Goal: Task Accomplishment & Management: Manage account settings

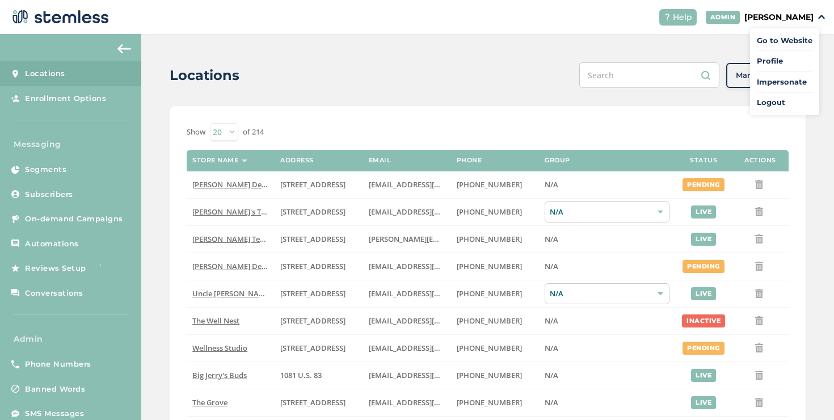
click at [765, 78] on span "Impersonate" at bounding box center [785, 82] width 56 height 11
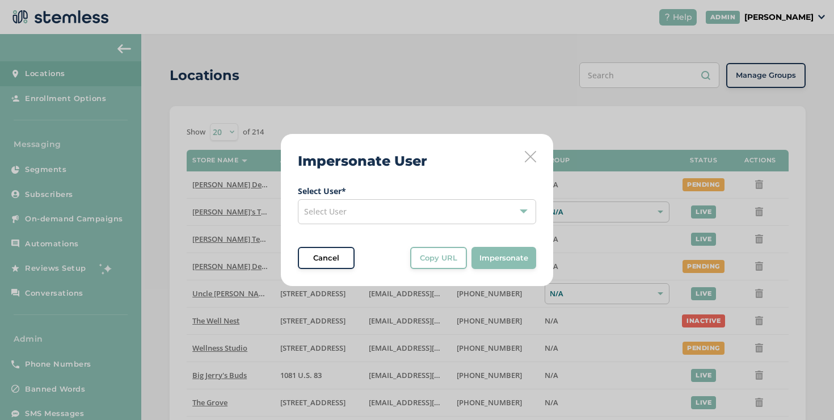
click at [378, 212] on div "Select User" at bounding box center [417, 211] width 238 height 25
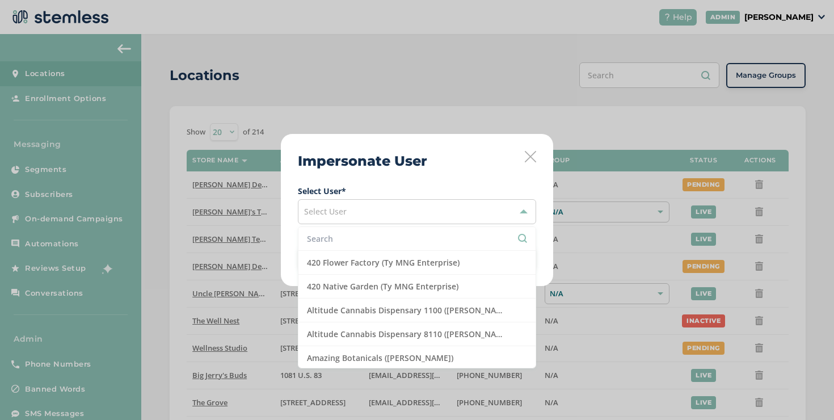
click at [526, 151] on icon at bounding box center [530, 156] width 11 height 11
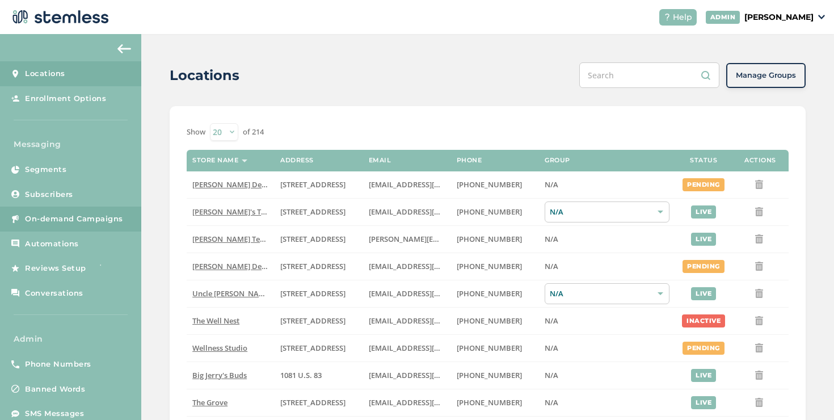
click at [116, 217] on span "On-demand Campaigns" at bounding box center [74, 218] width 98 height 11
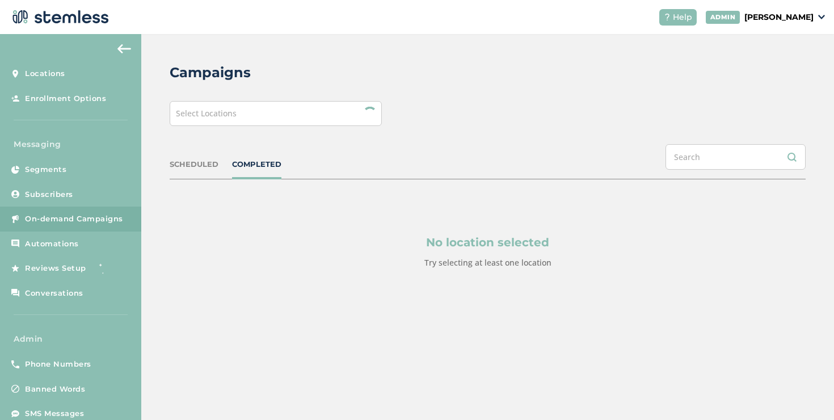
click at [301, 117] on div "Select Locations" at bounding box center [276, 113] width 212 height 25
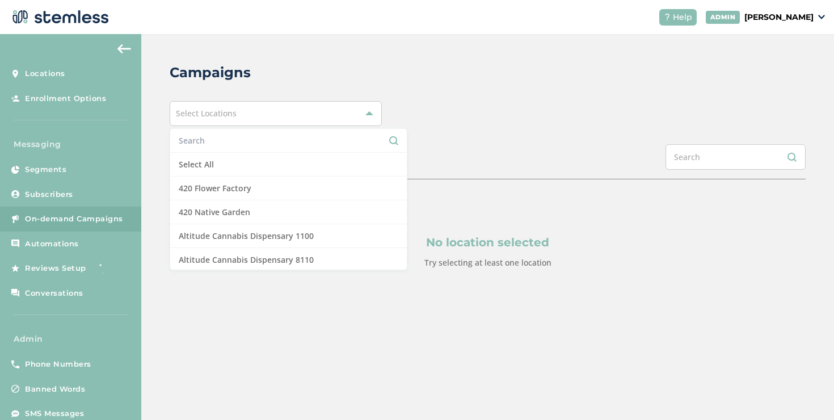
click at [238, 142] on input "text" at bounding box center [289, 140] width 220 height 12
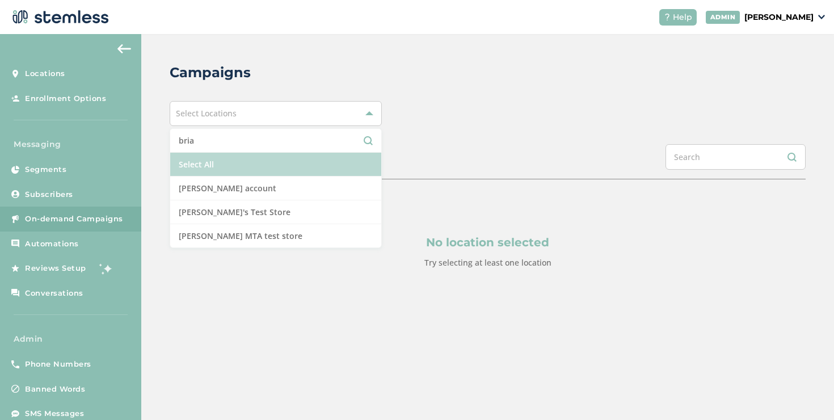
type input "bria"
click at [238, 161] on li "Select All" at bounding box center [275, 165] width 211 height 24
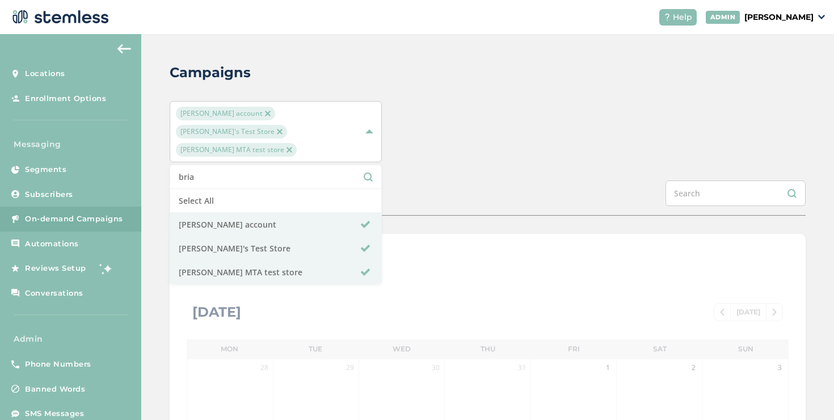
click at [536, 129] on div "[PERSON_NAME] account [PERSON_NAME]'s Test Store [PERSON_NAME] MTA test store b…" at bounding box center [488, 131] width 636 height 61
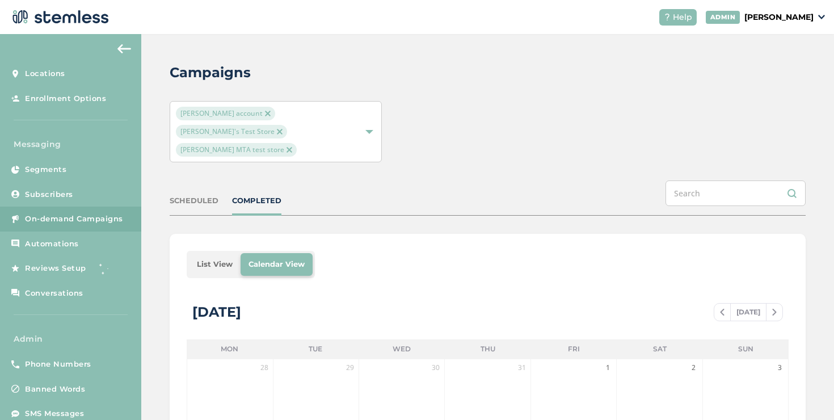
click at [222, 253] on li "List View" at bounding box center [215, 264] width 52 height 23
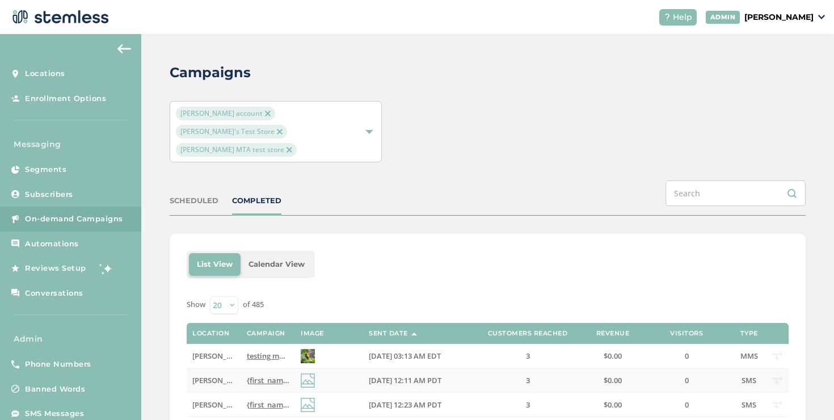
click at [266, 375] on span "{first_name} we've got the best VIP deals at you favorite store💰📈 Click the lin…" at bounding box center [461, 380] width 428 height 10
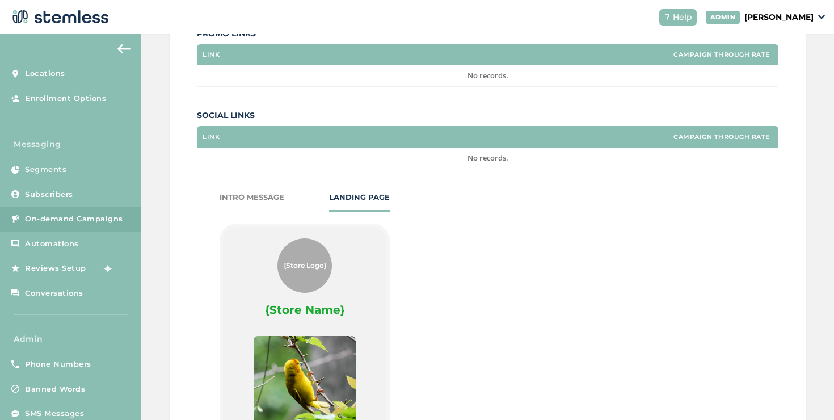
scroll to position [335, 0]
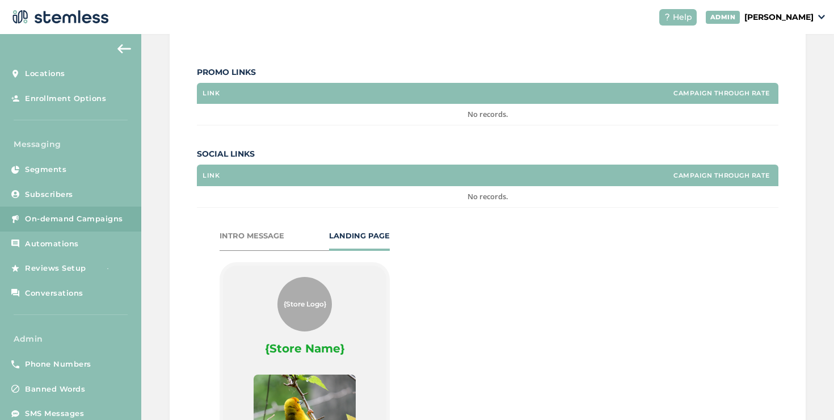
click at [262, 230] on div "INTRO MESSAGE" at bounding box center [252, 235] width 65 height 11
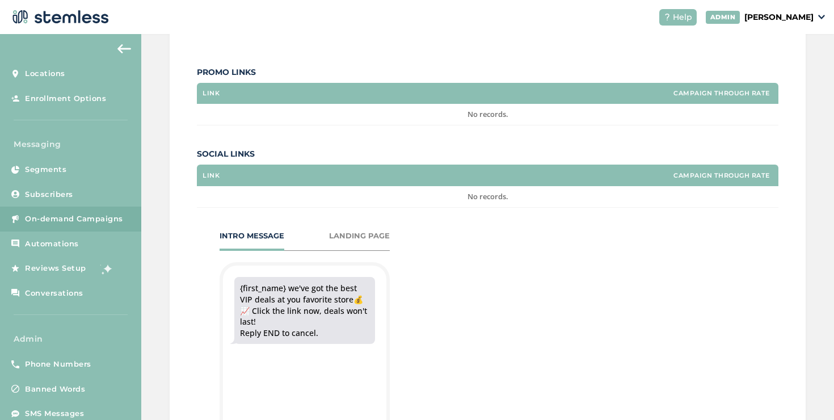
click at [367, 230] on div "LANDING PAGE" at bounding box center [359, 235] width 61 height 11
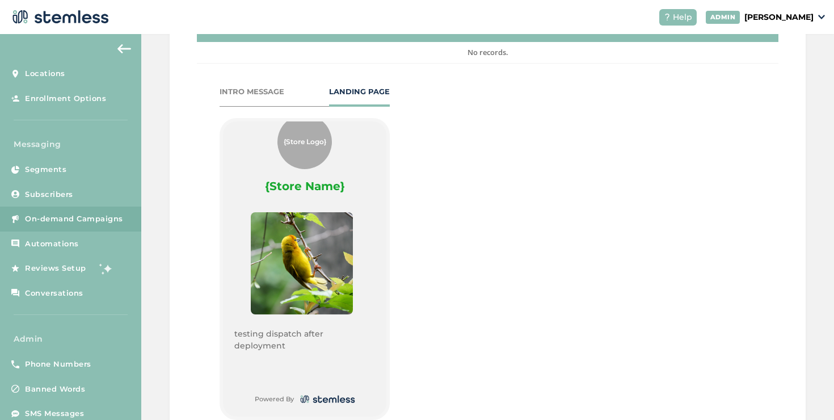
scroll to position [598, 0]
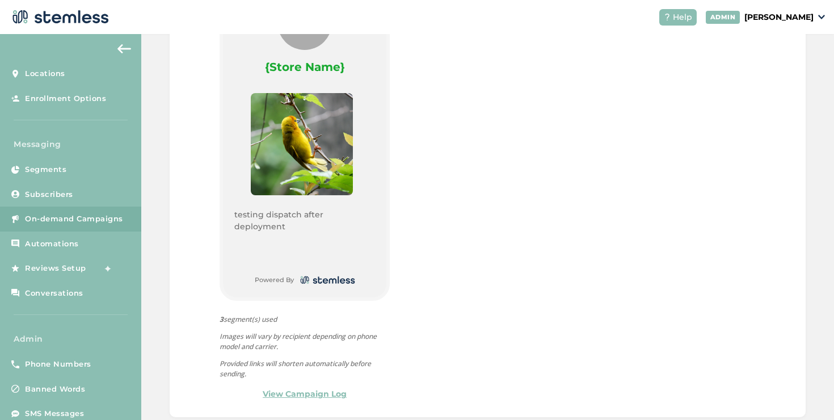
click at [323, 388] on link "View Campaign Log" at bounding box center [305, 394] width 84 height 12
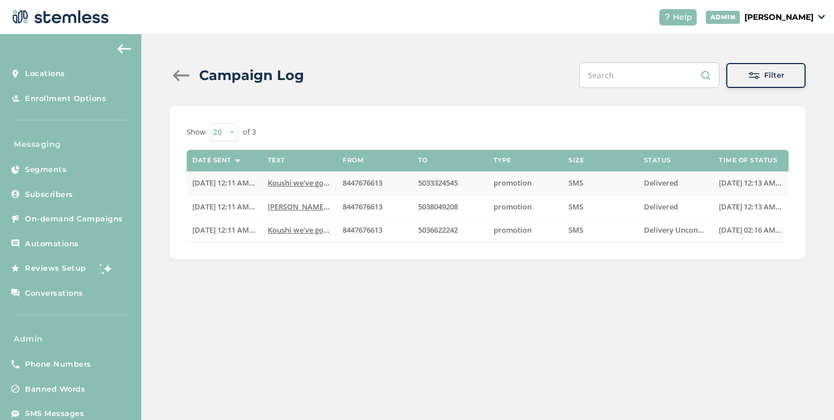
click at [268, 183] on span "Koushi we've got the best VIP deals at you favorit..." at bounding box center [357, 183] width 178 height 10
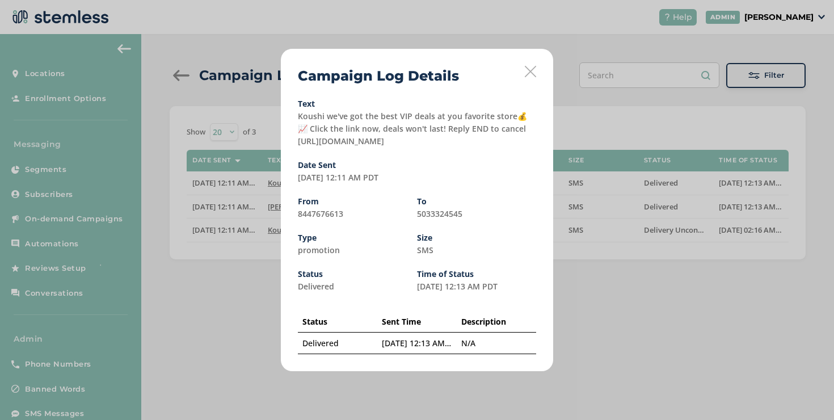
drag, startPoint x: 412, startPoint y: 141, endPoint x: 295, endPoint y: 145, distance: 116.9
click at [295, 145] on div "Campaign Log Details Text Koushi we've got the best VIP deals at you favorite s…" at bounding box center [417, 210] width 272 height 322
copy label "tps://[DOMAIN_NAME][URL]"
click at [596, 53] on div "Campaign Log Details Text Koushi we've got the best VIP deals at you favorite s…" at bounding box center [417, 210] width 834 height 420
click at [529, 75] on icon at bounding box center [530, 71] width 11 height 11
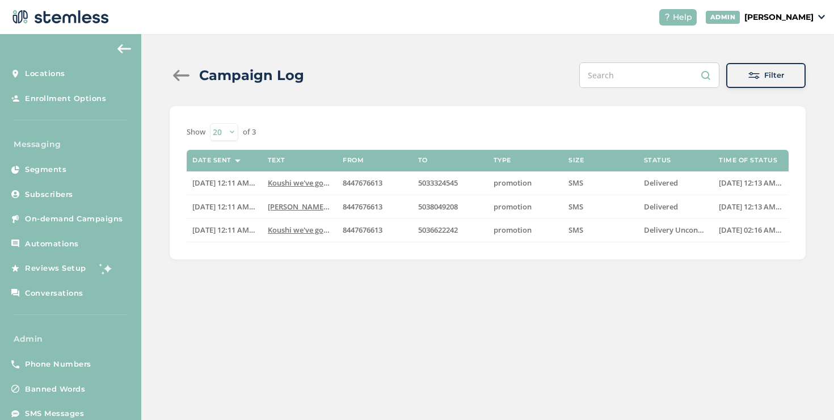
click at [181, 71] on div at bounding box center [181, 75] width 23 height 11
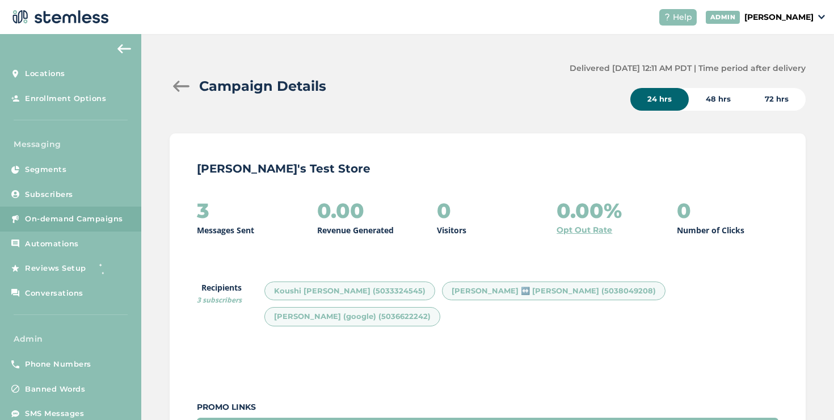
click at [183, 81] on div at bounding box center [181, 86] width 23 height 11
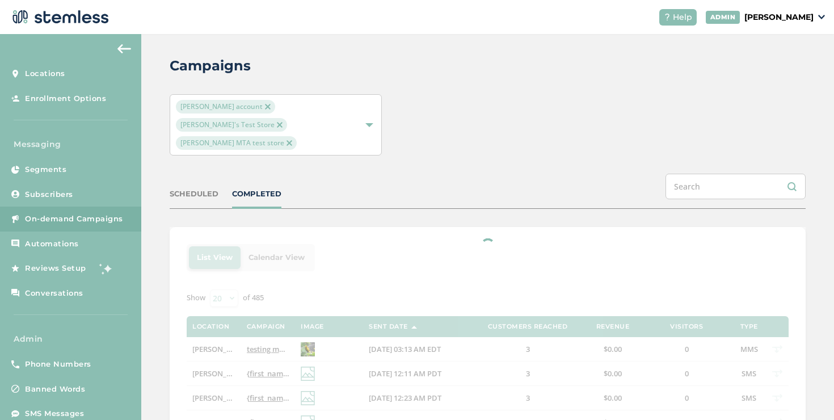
scroll to position [7, 0]
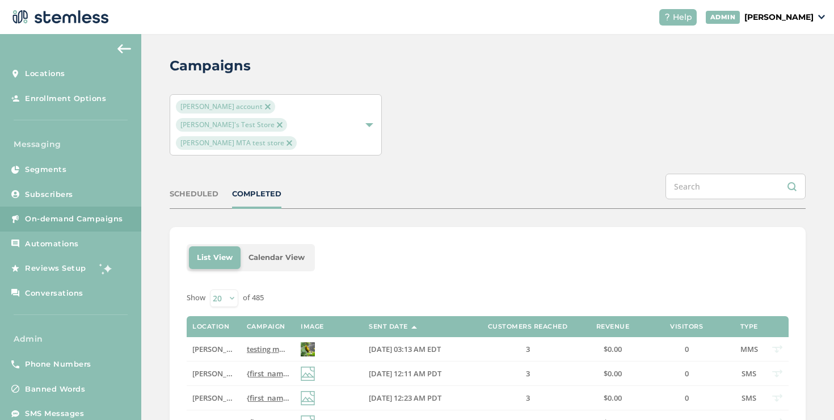
click at [258, 344] on span "testing mms after deployment Reply END to cancel" at bounding box center [335, 349] width 176 height 10
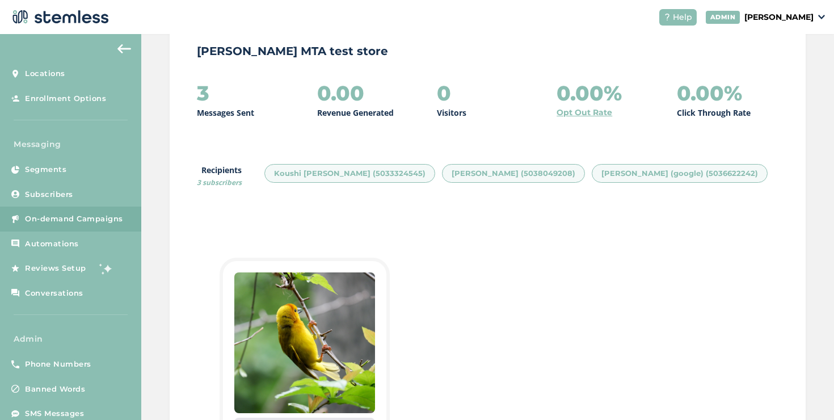
scroll to position [383, 0]
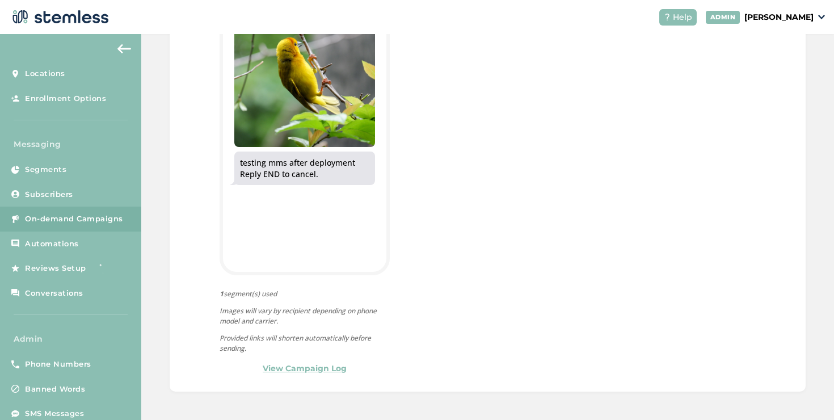
click at [328, 372] on link "View Campaign Log" at bounding box center [305, 368] width 84 height 12
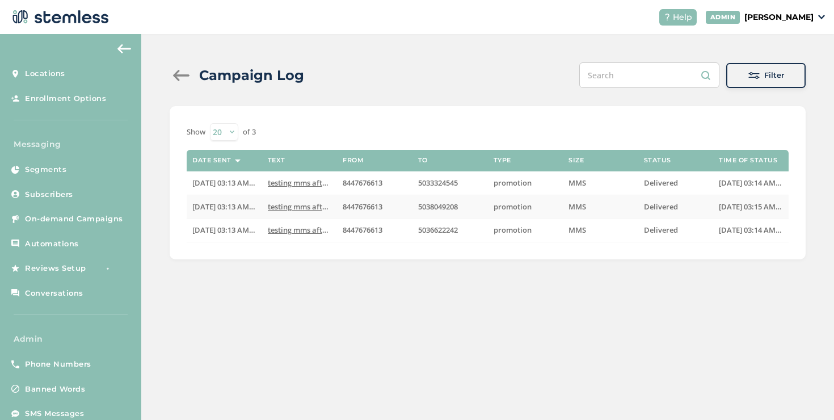
click at [284, 209] on span "testing mms after deployment Reply END to cancel" at bounding box center [356, 206] width 176 height 10
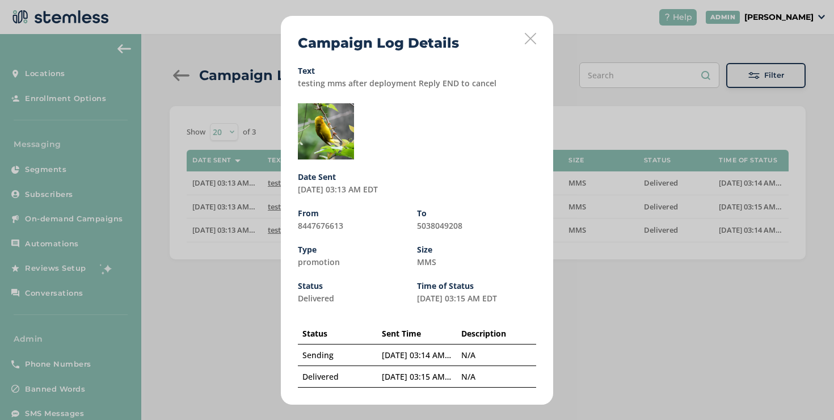
click at [528, 41] on icon at bounding box center [530, 38] width 11 height 11
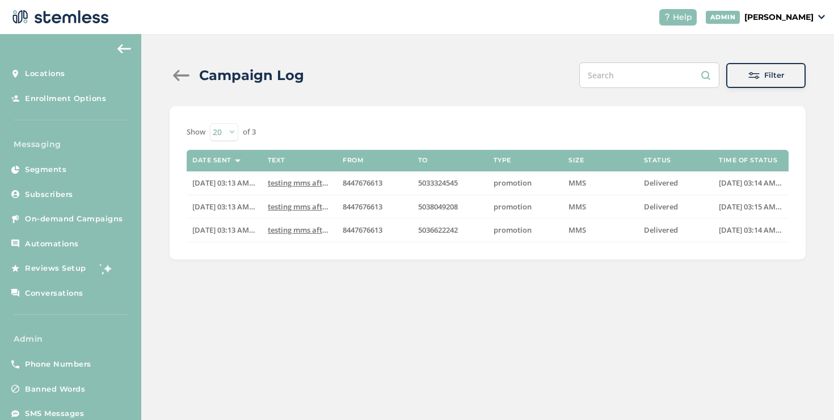
click at [187, 76] on div at bounding box center [181, 75] width 23 height 11
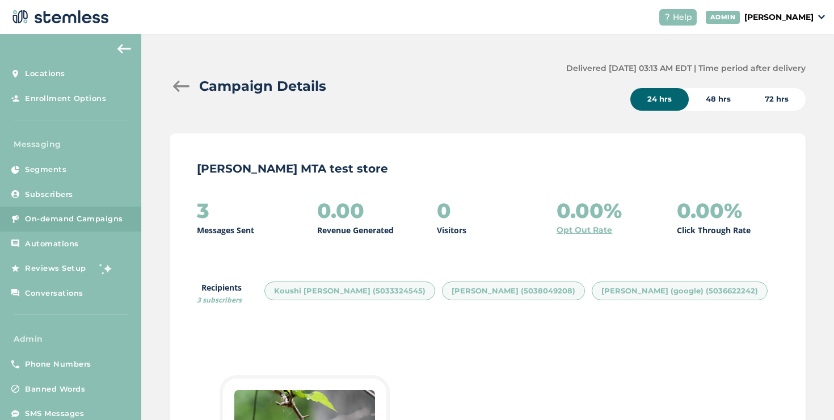
click at [183, 89] on div at bounding box center [181, 86] width 23 height 11
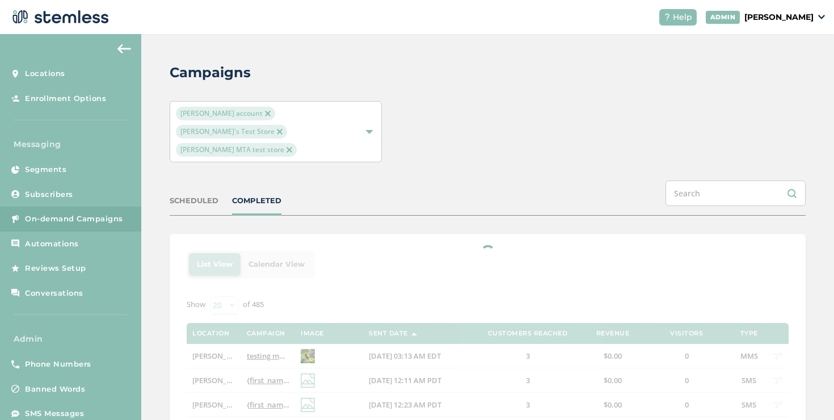
click at [276, 129] on div "[PERSON_NAME] account [PERSON_NAME]'s Test Store [PERSON_NAME] MTA test store" at bounding box center [270, 132] width 188 height 50
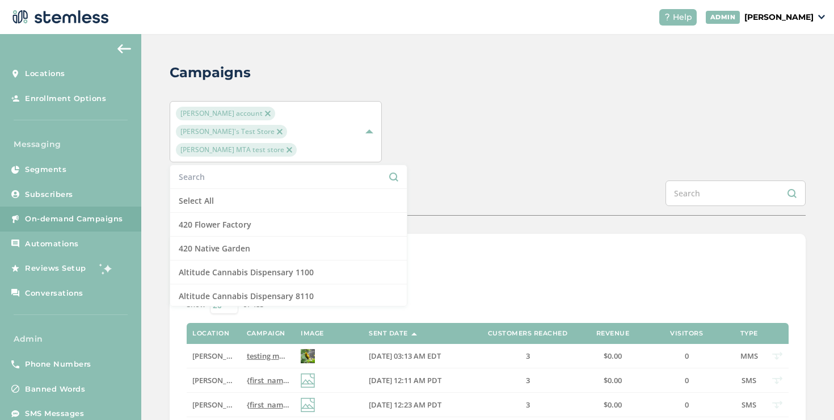
click at [272, 171] on input "text" at bounding box center [289, 177] width 220 height 12
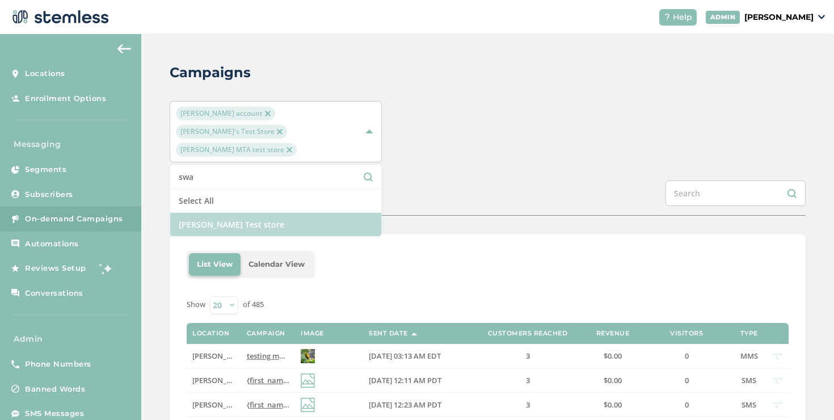
type input "swa"
click at [251, 213] on li "[PERSON_NAME] Test store" at bounding box center [275, 224] width 211 height 23
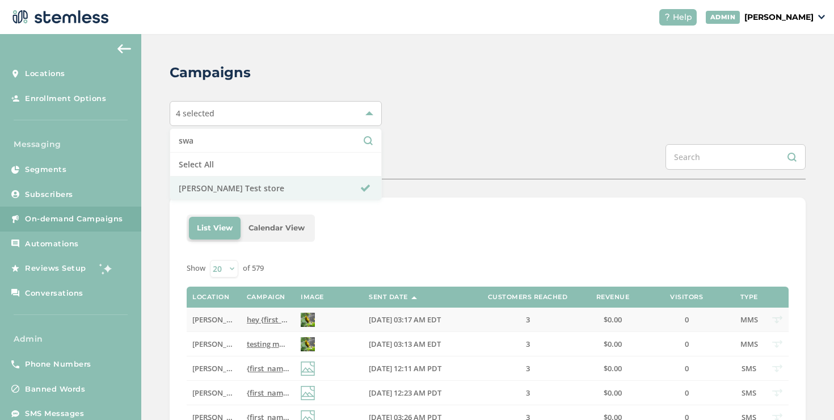
click at [210, 320] on span "[PERSON_NAME] Test store" at bounding box center [239, 319] width 94 height 10
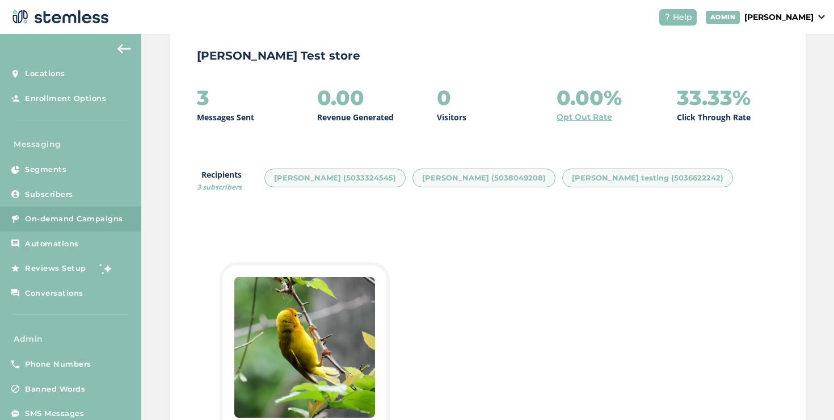
scroll to position [383, 0]
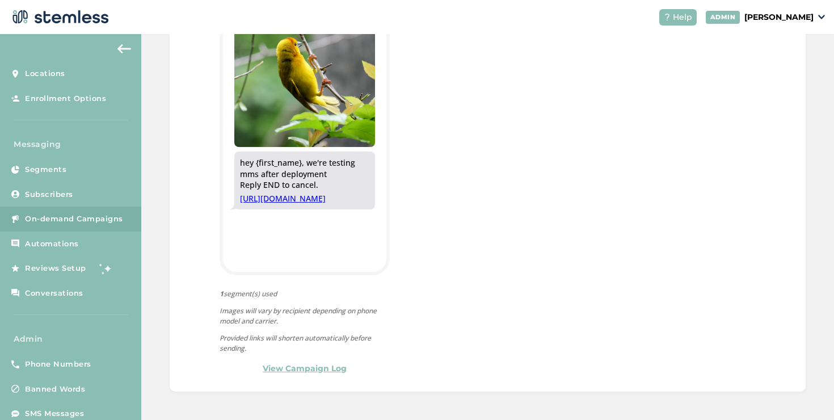
click at [337, 363] on link "View Campaign Log" at bounding box center [305, 368] width 84 height 12
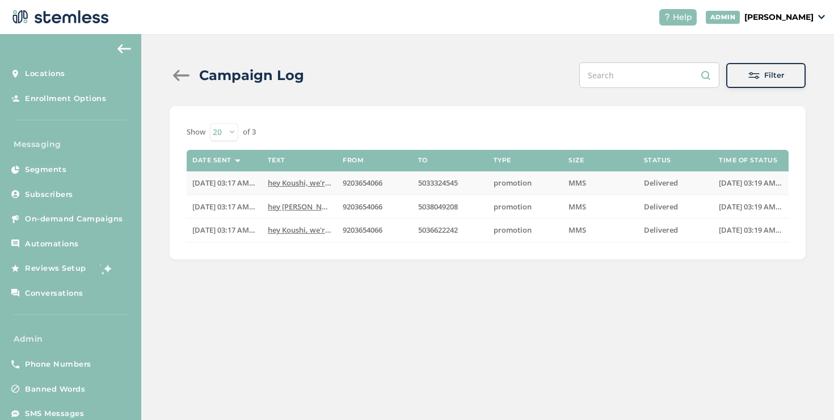
click at [299, 180] on span "hey Koushi, we're testing mms after deployment Rep..." at bounding box center [363, 183] width 190 height 10
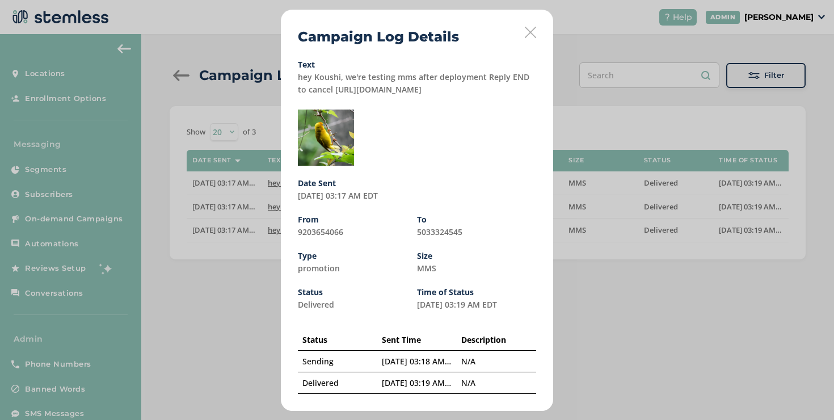
drag, startPoint x: 446, startPoint y: 116, endPoint x: 389, endPoint y: 112, distance: 57.4
click at [389, 112] on div at bounding box center [417, 137] width 238 height 56
click at [448, 99] on div "Text hey Koushi, we're testing mms after deployment Reply END to cancel [URL][D…" at bounding box center [417, 227] width 238 height 333
drag, startPoint x: 447, startPoint y: 89, endPoint x: 325, endPoint y: 90, distance: 122.0
click at [325, 90] on div "Text hey [PERSON_NAME], we're testing mms after deployment Reply END to cancel …" at bounding box center [417, 78] width 238 height 35
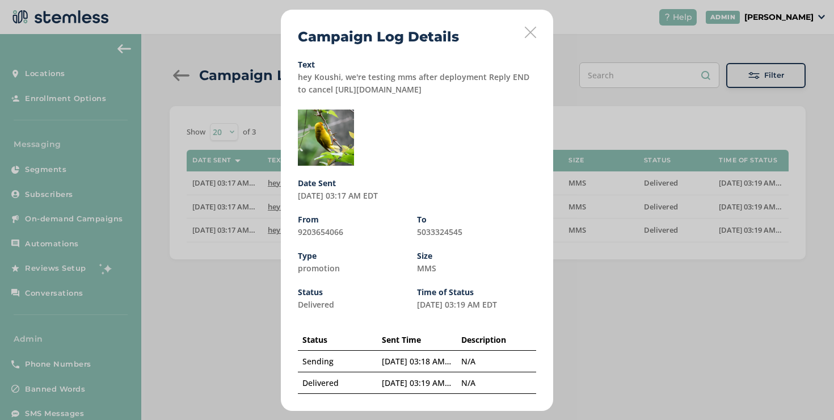
copy label "[URL][DOMAIN_NAME]"
click at [539, 35] on div "Campaign Log Details Text hey Koushi, we're testing mms after deployment Reply …" at bounding box center [417, 210] width 272 height 401
click at [515, 32] on div "Campaign Log Details Text hey Koushi, we're testing mms after deployment Reply …" at bounding box center [417, 210] width 272 height 401
click at [525, 33] on icon at bounding box center [530, 32] width 11 height 11
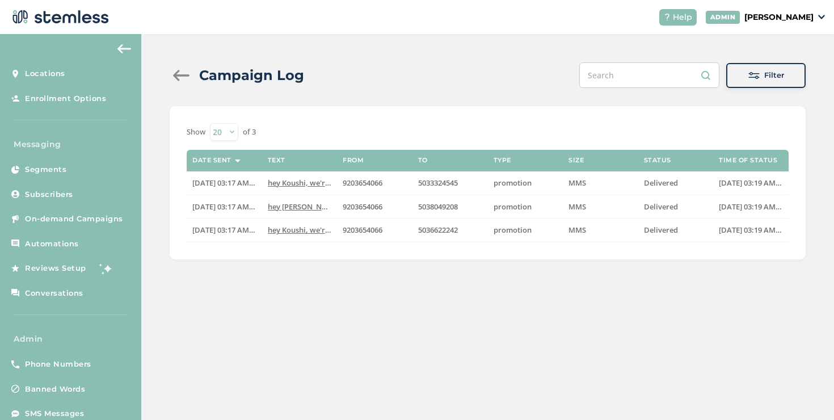
click at [197, 77] on div "Campaign Log" at bounding box center [242, 75] width 144 height 20
click at [184, 77] on div at bounding box center [181, 75] width 23 height 11
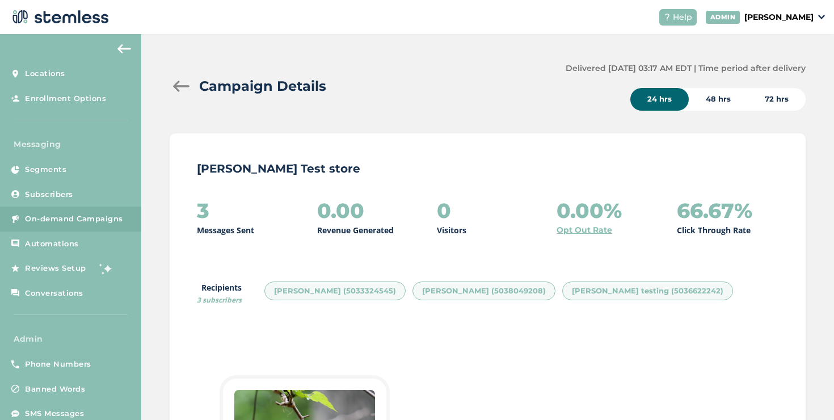
click at [181, 85] on div at bounding box center [181, 86] width 23 height 11
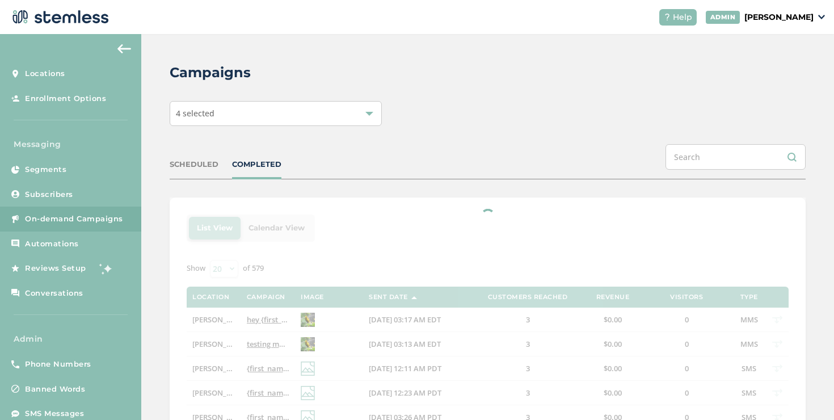
scroll to position [66, 0]
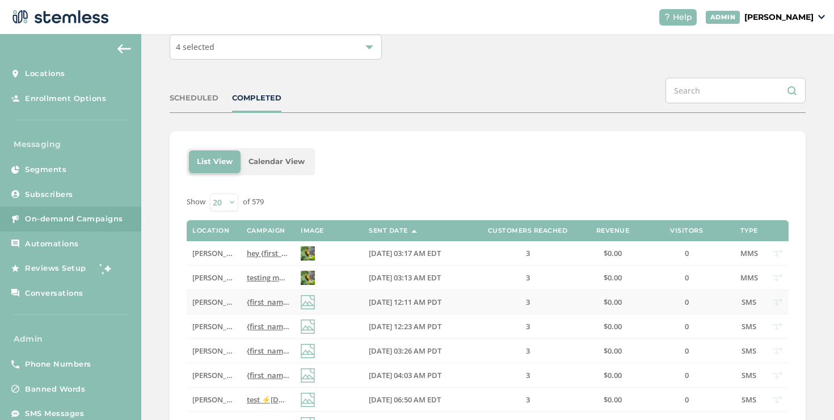
click at [251, 305] on span "{first_name} we've got the best VIP deals at you favorite store💰📈 Click the lin…" at bounding box center [461, 302] width 428 height 10
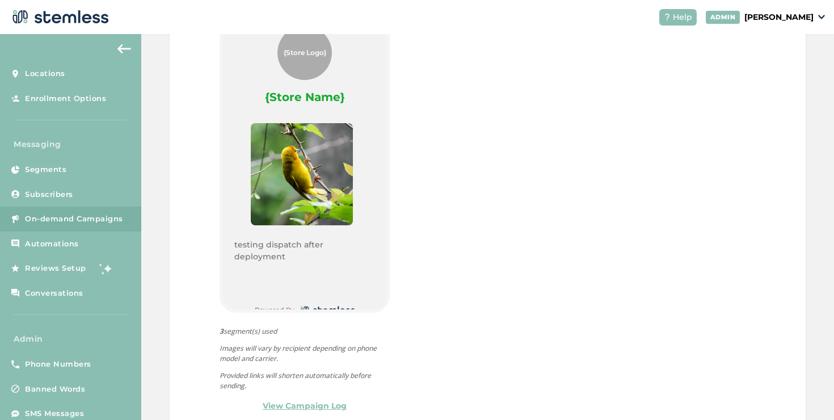
scroll to position [598, 0]
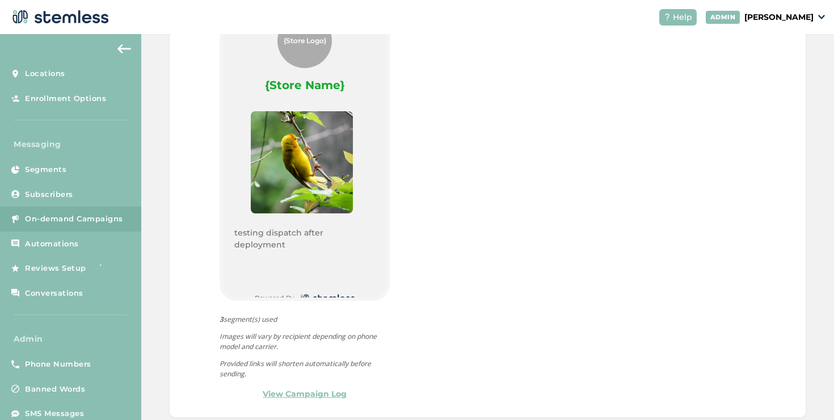
click at [340, 388] on link "View Campaign Log" at bounding box center [305, 394] width 84 height 12
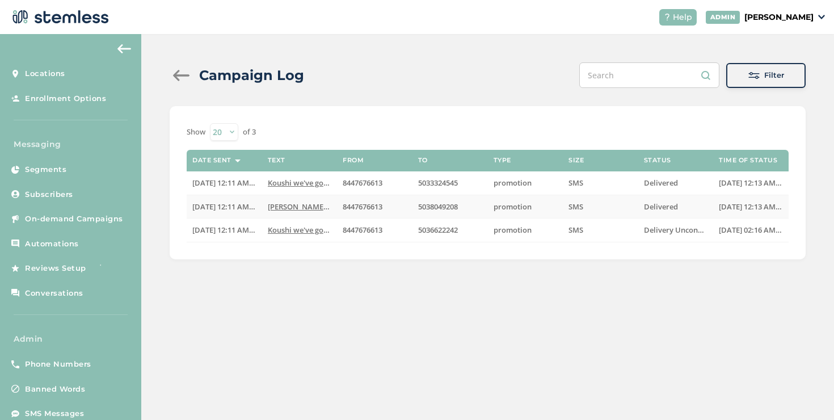
click at [288, 202] on span "[PERSON_NAME] we've got the best VIP deals at you favorit..." at bounding box center [374, 206] width 212 height 10
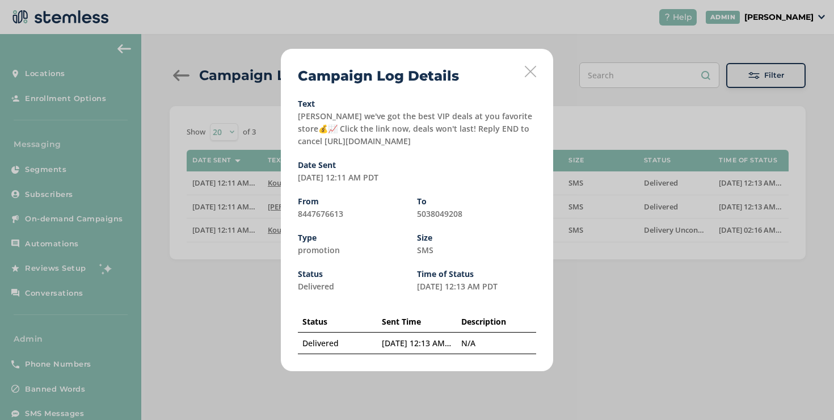
click at [528, 74] on icon at bounding box center [530, 71] width 11 height 11
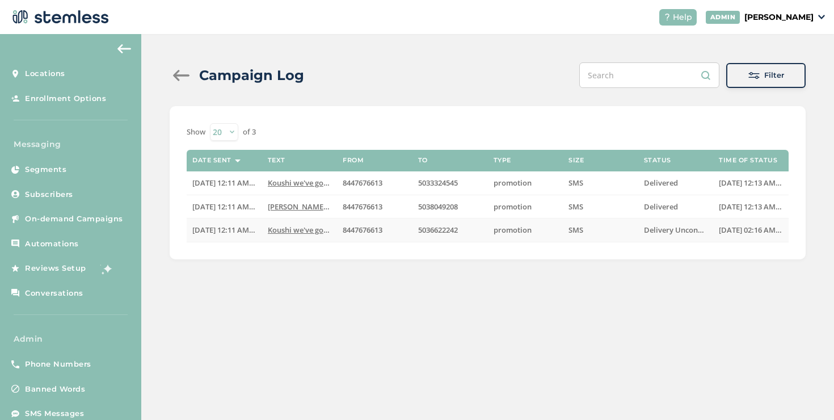
click at [304, 229] on span "Koushi we've got the best VIP deals at you favorit..." at bounding box center [357, 230] width 178 height 10
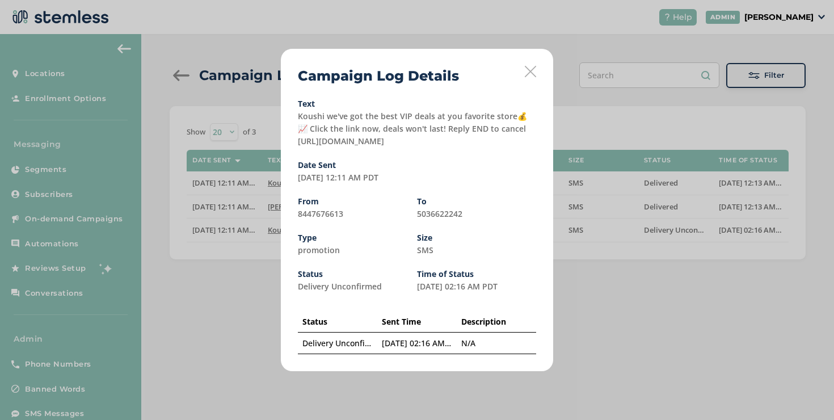
drag, startPoint x: 424, startPoint y: 142, endPoint x: 296, endPoint y: 141, distance: 128.2
click at [296, 141] on div "Campaign Log Details Text Koushi we've got the best VIP deals at you favorite s…" at bounding box center [417, 210] width 272 height 322
copy label "tps://[DOMAIN_NAME][URL]"
click at [530, 72] on icon at bounding box center [530, 71] width 11 height 11
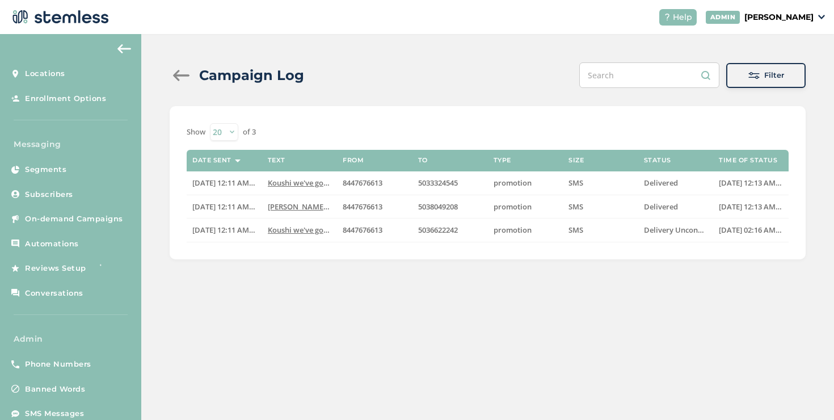
click at [173, 71] on div at bounding box center [181, 75] width 23 height 11
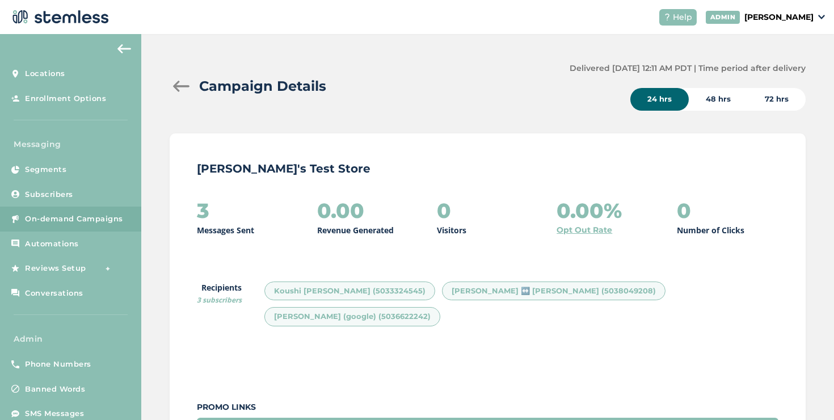
click at [183, 91] on div at bounding box center [181, 86] width 23 height 11
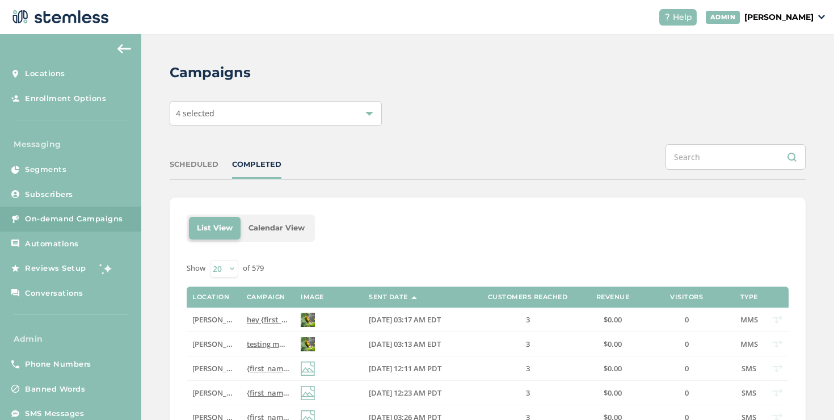
click at [243, 117] on div "4 selected" at bounding box center [276, 113] width 212 height 25
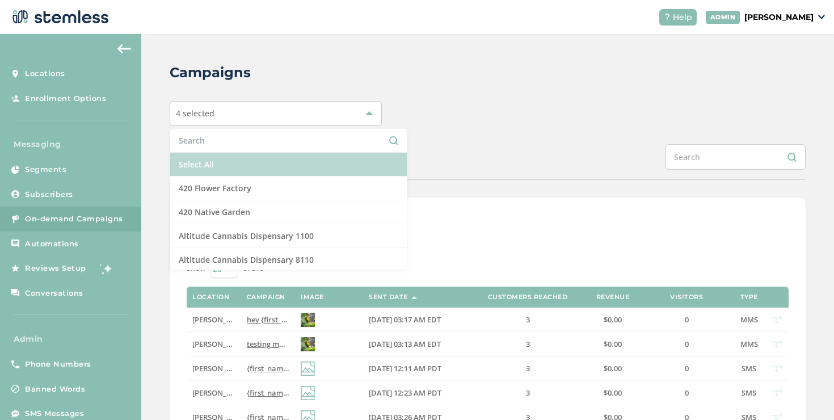
click at [221, 158] on li "Select All" at bounding box center [288, 165] width 237 height 24
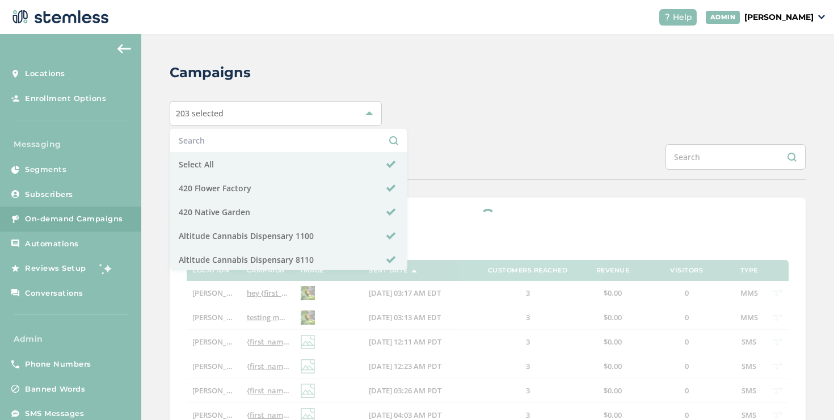
click at [482, 154] on div "SCHEDULED COMPLETED" at bounding box center [488, 161] width 636 height 35
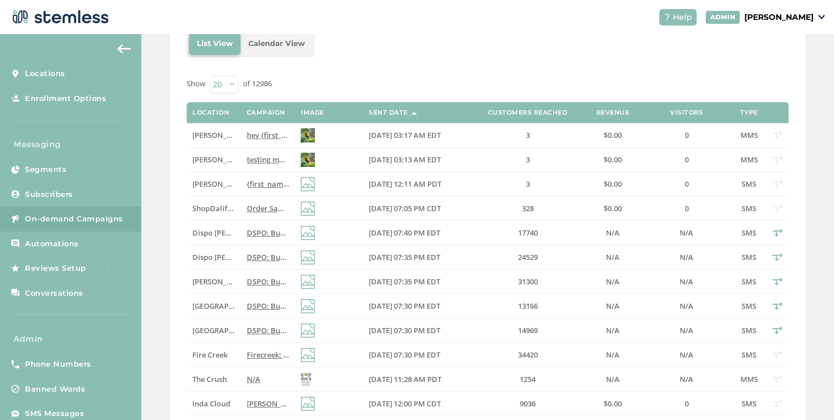
scroll to position [252, 0]
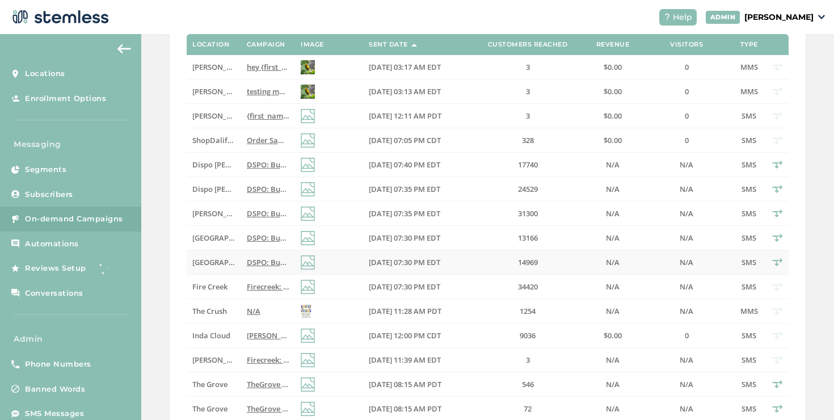
click at [258, 258] on span "DSPO: Buy a zip get a 1/2 zip FREE Storewide! Plus HUGE savings on premier bran…" at bounding box center [476, 262] width 459 height 10
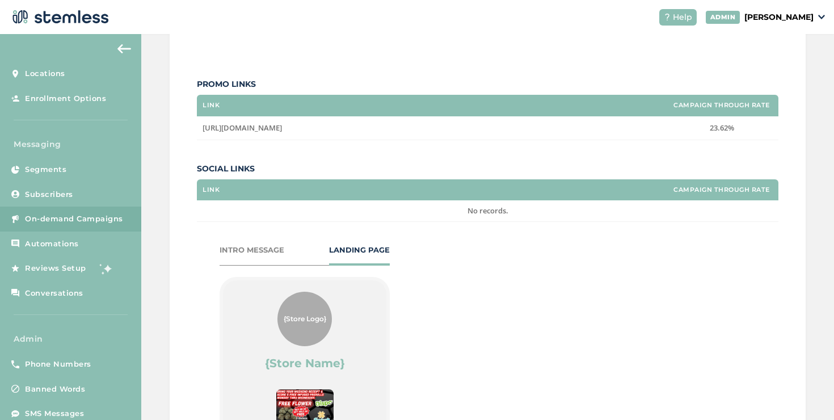
scroll to position [600, 0]
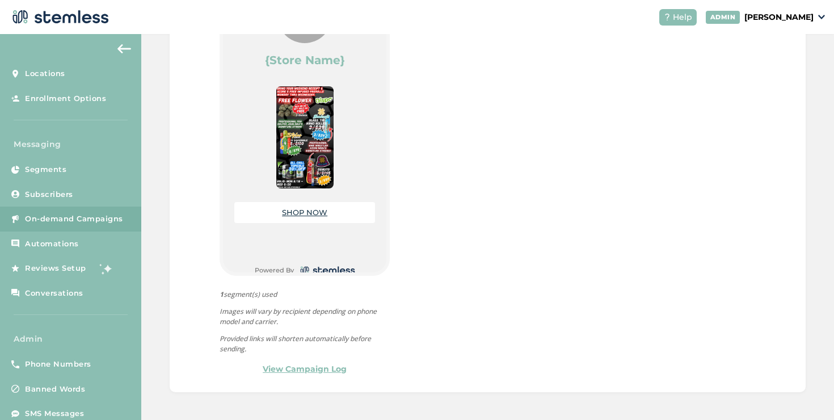
click at [289, 367] on link "View Campaign Log" at bounding box center [305, 369] width 84 height 12
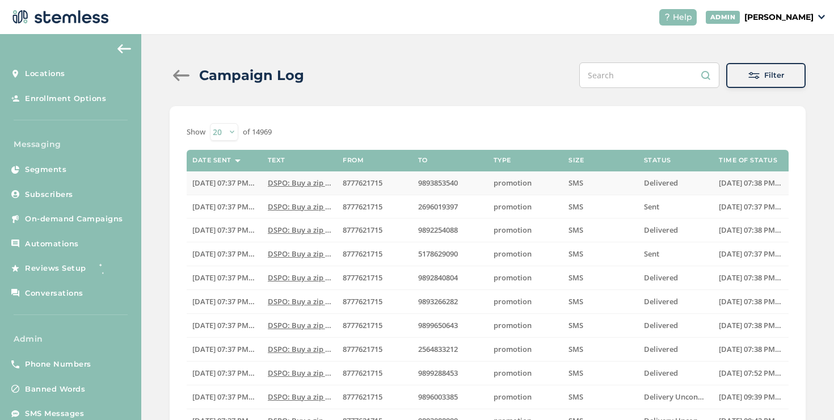
click at [291, 183] on span "DSPO: Buy a zip get a 1/2 zip FREE Storewide! Plus..." at bounding box center [358, 183] width 180 height 10
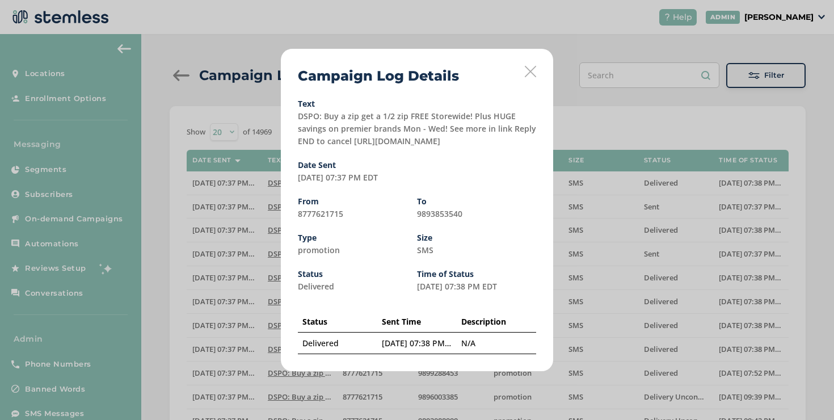
drag, startPoint x: 469, startPoint y: 138, endPoint x: 353, endPoint y: 142, distance: 115.2
click at [353, 142] on div "Text DSPO: Buy a zip get a 1/2 zip FREE Storewide! Plus HUGE savings on premier…" at bounding box center [417, 124] width 238 height 48
copy label "[URL][DOMAIN_NAME]"
click at [531, 69] on icon at bounding box center [530, 71] width 11 height 11
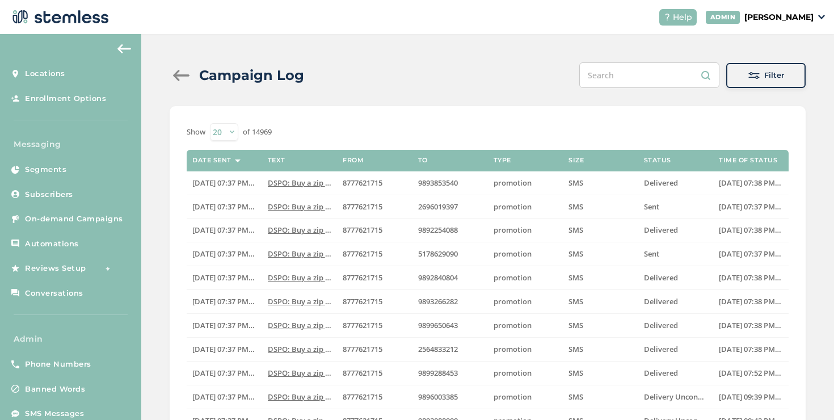
click at [187, 77] on div at bounding box center [181, 75] width 23 height 11
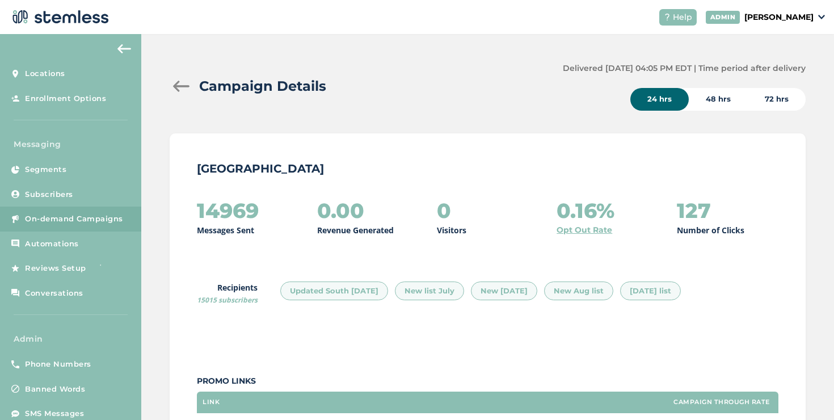
click at [191, 87] on div at bounding box center [181, 86] width 23 height 11
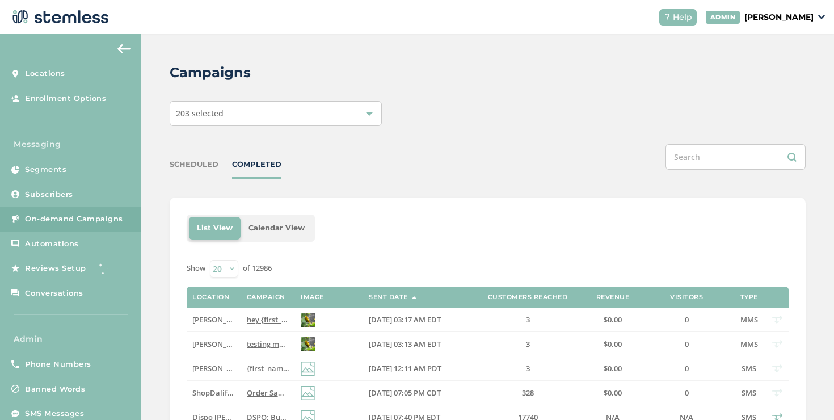
click at [217, 341] on span "[PERSON_NAME] MTA test store" at bounding box center [247, 344] width 110 height 10
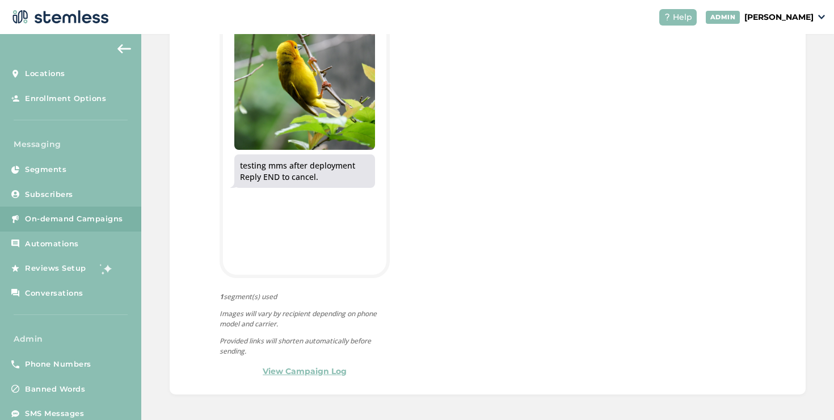
scroll to position [383, 0]
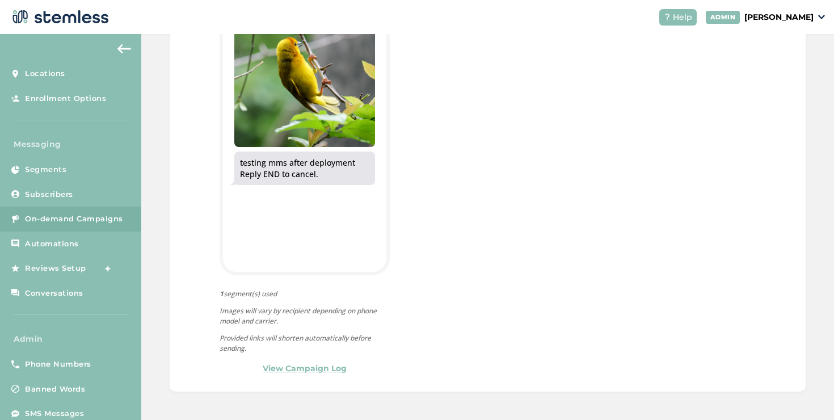
click at [286, 367] on link "View Campaign Log" at bounding box center [305, 368] width 84 height 12
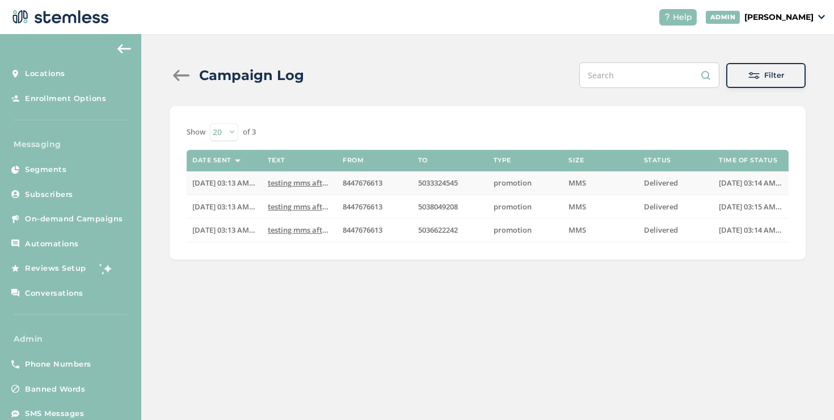
click at [297, 185] on span "testing mms after deployment Reply END to cancel" at bounding box center [356, 183] width 176 height 10
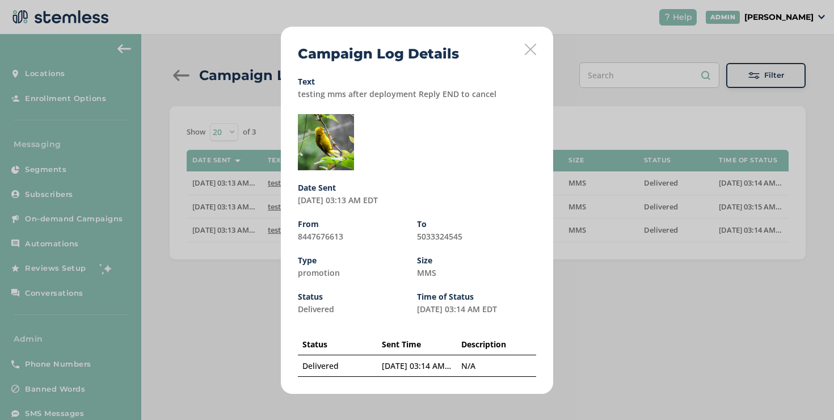
click at [526, 58] on div "Campaign Log Details Text testing mms after deployment Reply END to cancel Date…" at bounding box center [417, 210] width 272 height 367
click at [528, 55] on div "Campaign Log Details Text testing mms after deployment Reply END to cancel Date…" at bounding box center [417, 210] width 272 height 367
click at [528, 52] on icon at bounding box center [530, 49] width 11 height 11
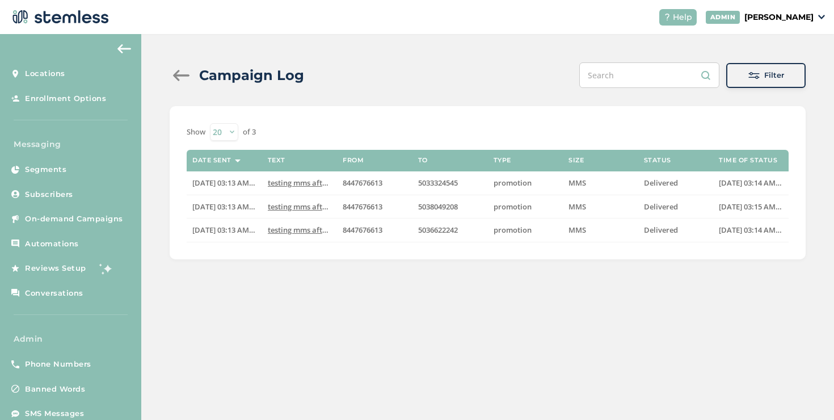
click at [174, 71] on div at bounding box center [181, 75] width 23 height 11
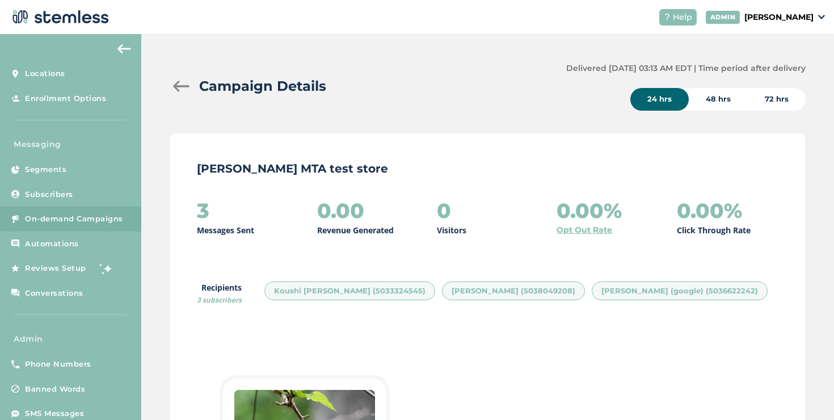
click at [182, 85] on div at bounding box center [181, 86] width 23 height 11
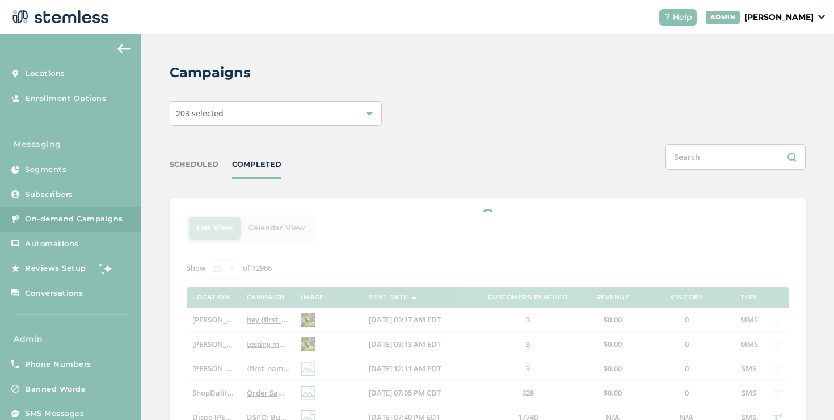
scroll to position [13, 0]
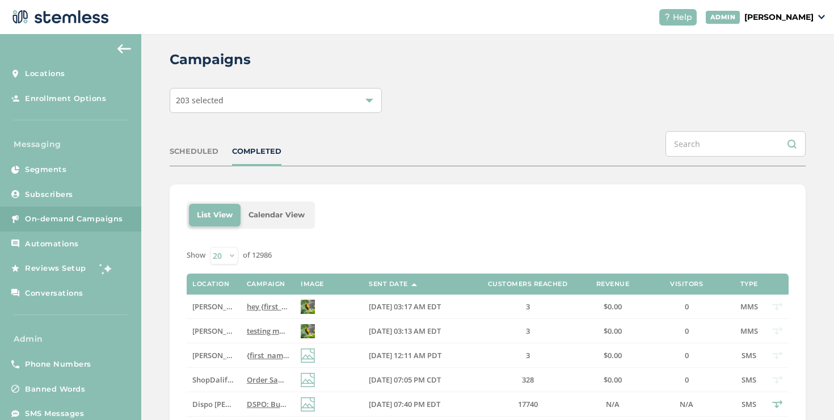
click at [241, 351] on td "{first_name} we've got the best VIP deals at you favorite store💰📈 Click the lin…" at bounding box center [268, 355] width 54 height 24
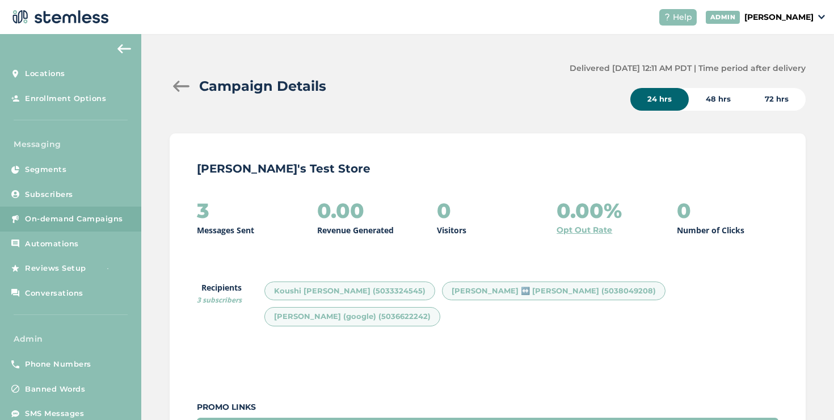
click at [179, 81] on div at bounding box center [181, 86] width 23 height 11
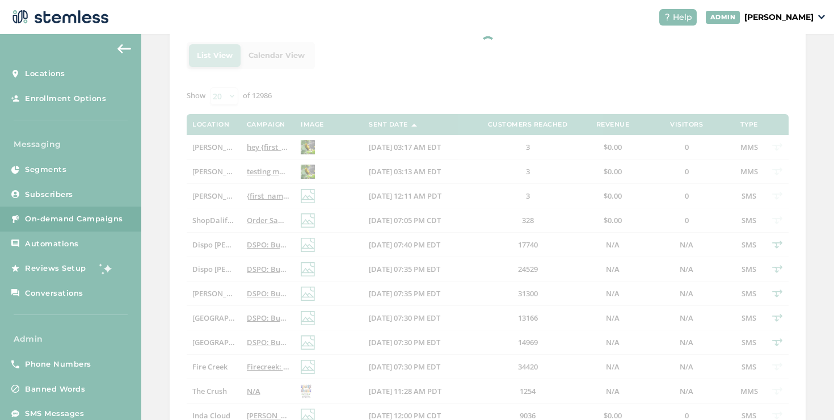
scroll to position [211, 0]
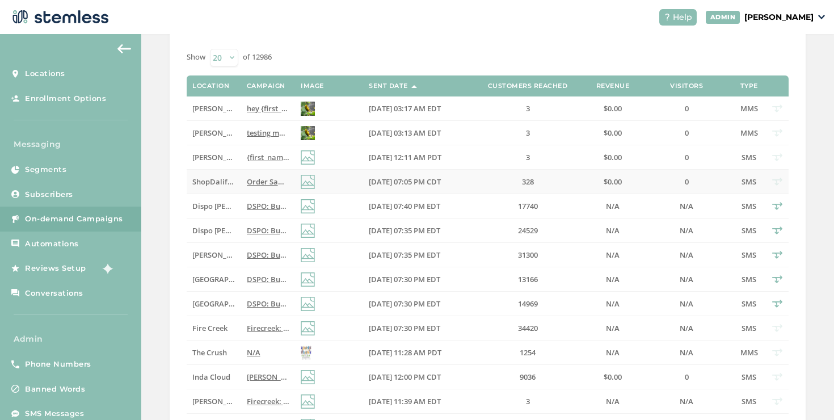
click at [226, 178] on span "ShopDalifornia" at bounding box center [219, 181] width 54 height 10
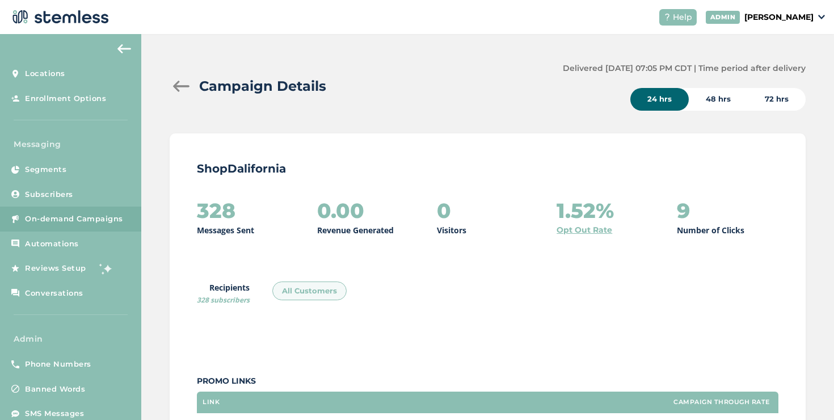
click at [176, 86] on div at bounding box center [181, 86] width 23 height 11
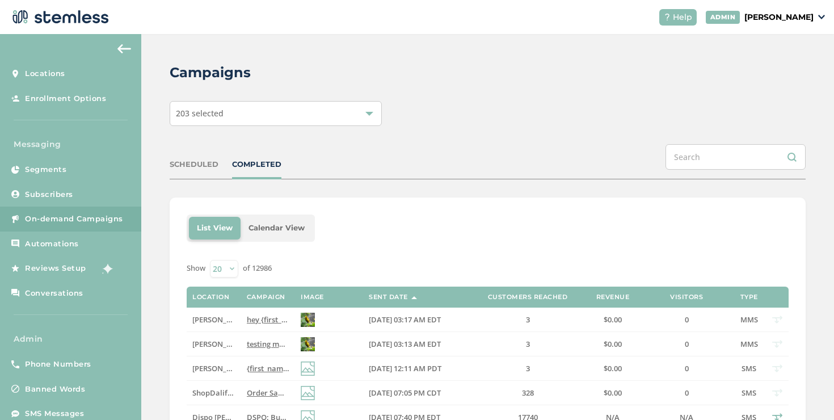
click at [248, 368] on span "{first_name} we've got the best VIP deals at you favorite store💰📈 Click the lin…" at bounding box center [461, 368] width 428 height 10
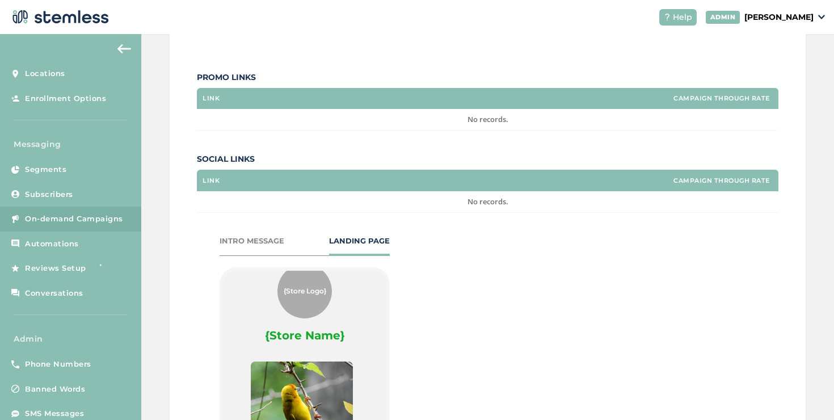
scroll to position [598, 0]
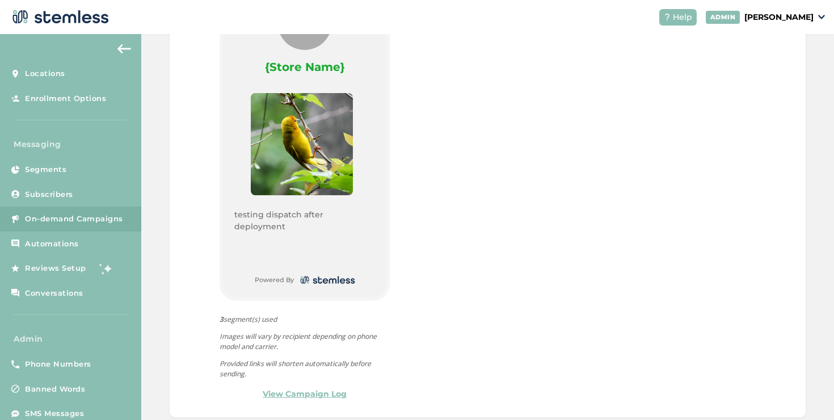
click at [324, 388] on link "View Campaign Log" at bounding box center [305, 394] width 84 height 12
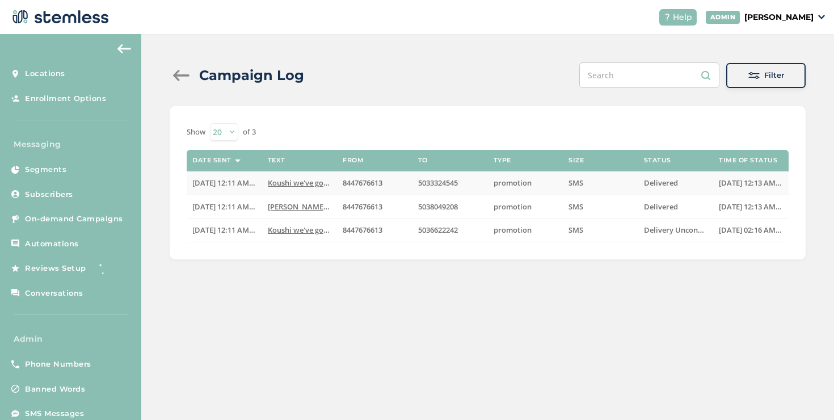
click at [297, 183] on span "Koushi we've got the best VIP deals at you favorit..." at bounding box center [357, 183] width 178 height 10
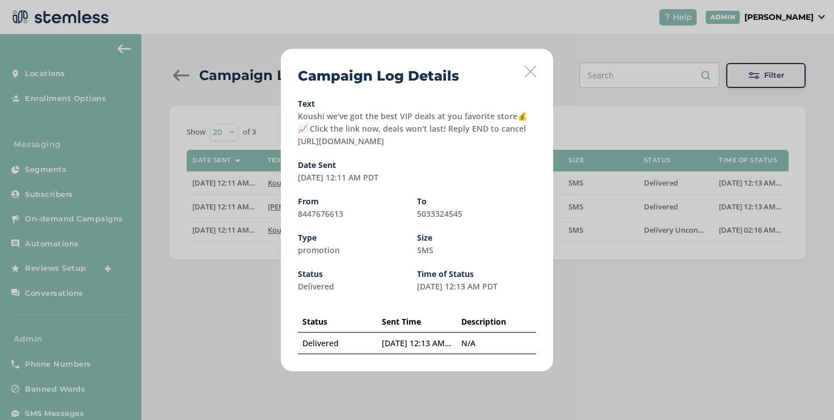
drag, startPoint x: 407, startPoint y: 141, endPoint x: 290, endPoint y: 144, distance: 116.9
click at [290, 144] on div "Campaign Log Details Text Koushi we've got the best VIP deals at you favorite s…" at bounding box center [417, 210] width 272 height 322
copy label "tps://[DOMAIN_NAME][URL]"
click at [525, 69] on icon at bounding box center [530, 71] width 11 height 11
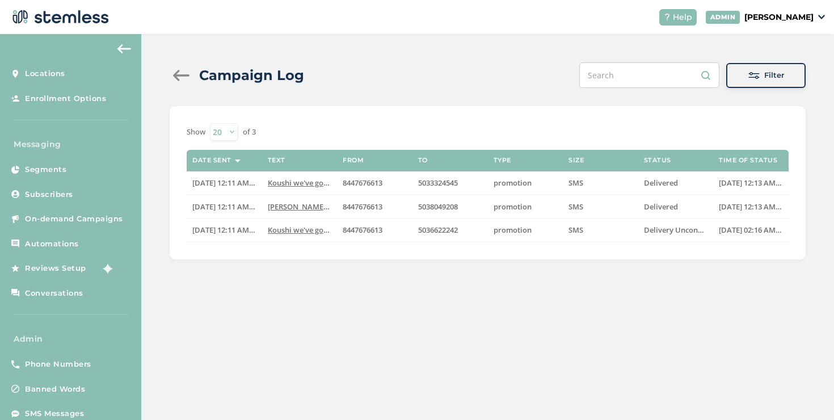
click at [180, 81] on div "Campaign Log" at bounding box center [242, 75] width 144 height 20
click at [180, 74] on div at bounding box center [181, 75] width 23 height 11
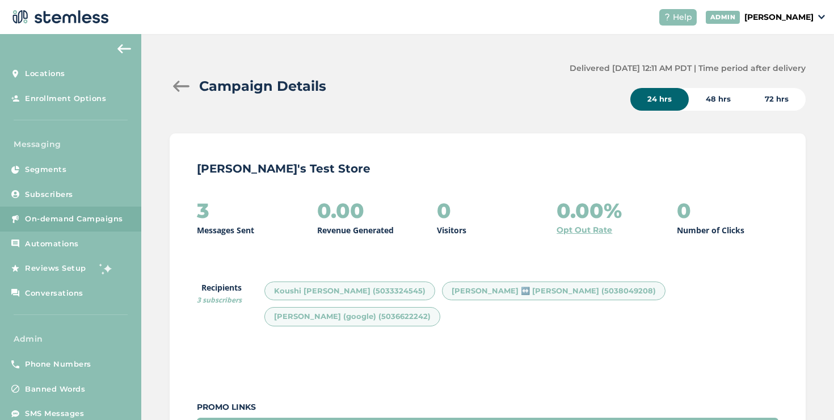
click at [184, 84] on div at bounding box center [181, 86] width 23 height 11
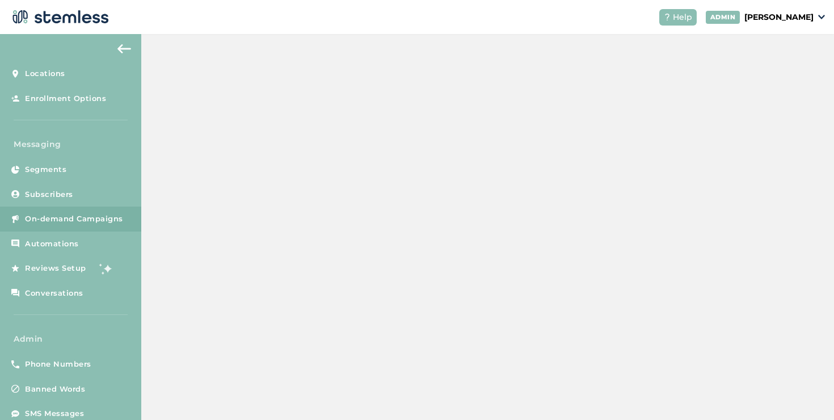
click at [180, 86] on div at bounding box center [181, 86] width 23 height 11
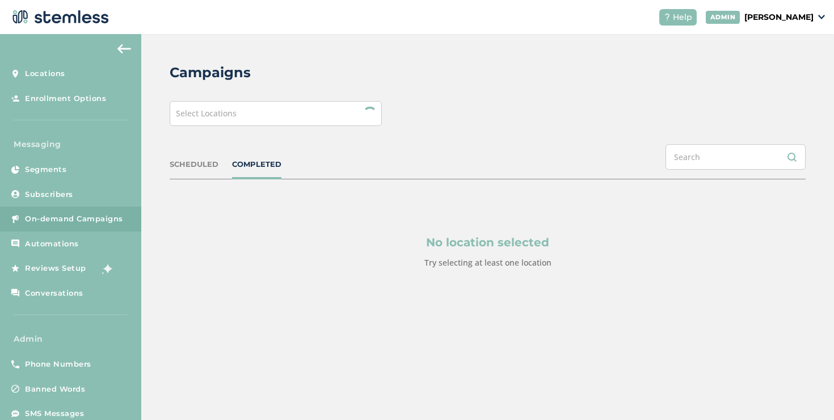
click at [272, 112] on div "Select Locations" at bounding box center [276, 113] width 212 height 25
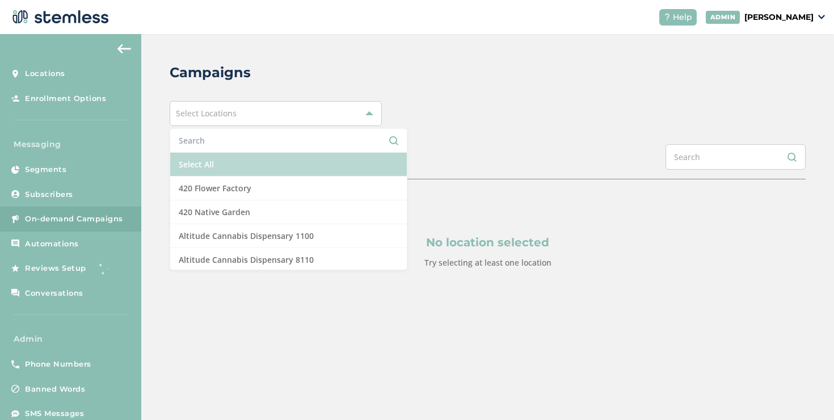
click at [221, 159] on li "Select All" at bounding box center [288, 165] width 237 height 24
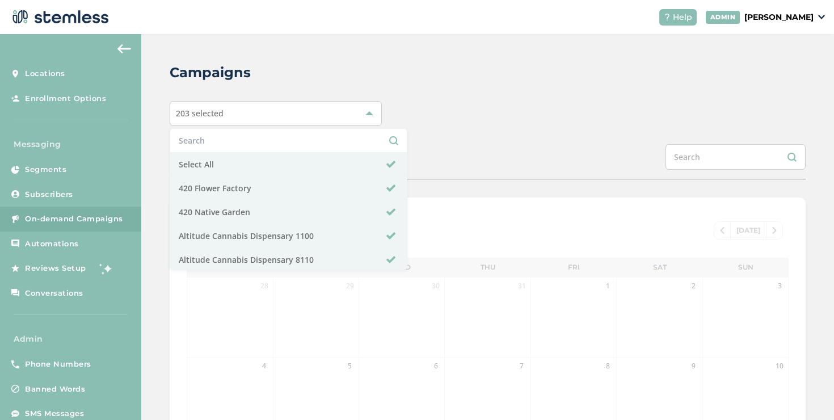
click at [455, 131] on div "Campaigns 203 selected Select All 420 Flower Factory 420 Native Garden Altitude…" at bounding box center [487, 378] width 693 height 689
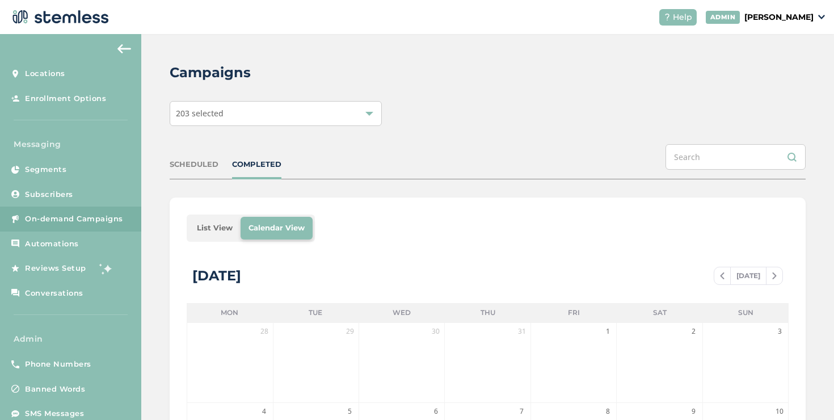
click at [201, 228] on li "List View" at bounding box center [215, 228] width 52 height 23
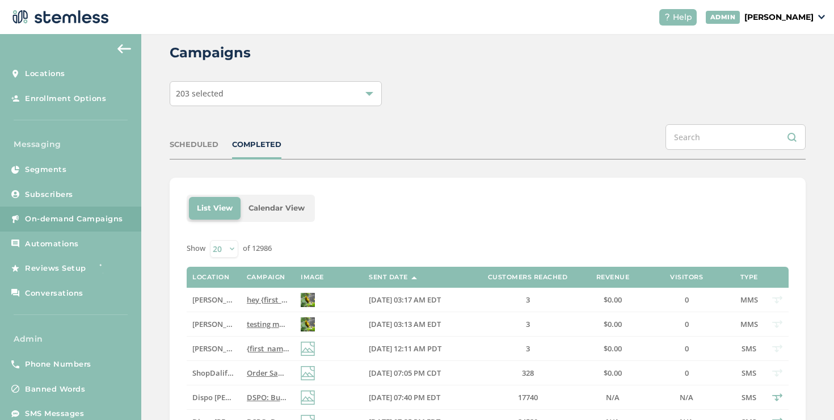
scroll to position [41, 0]
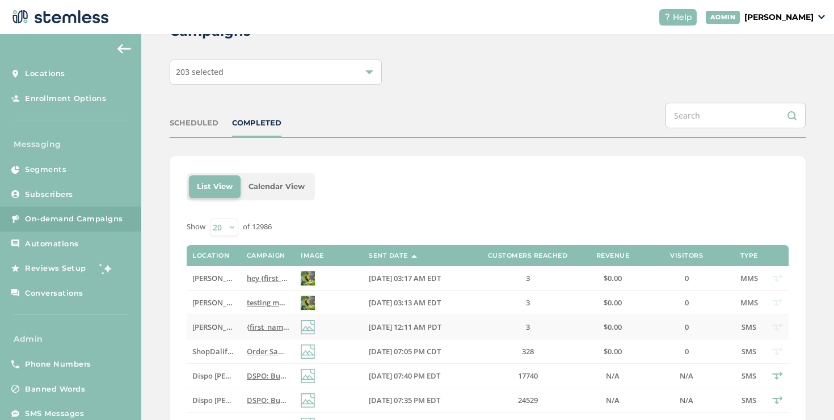
click at [247, 326] on span "{first_name} we've got the best VIP deals at you favorite store💰📈 Click the lin…" at bounding box center [461, 327] width 428 height 10
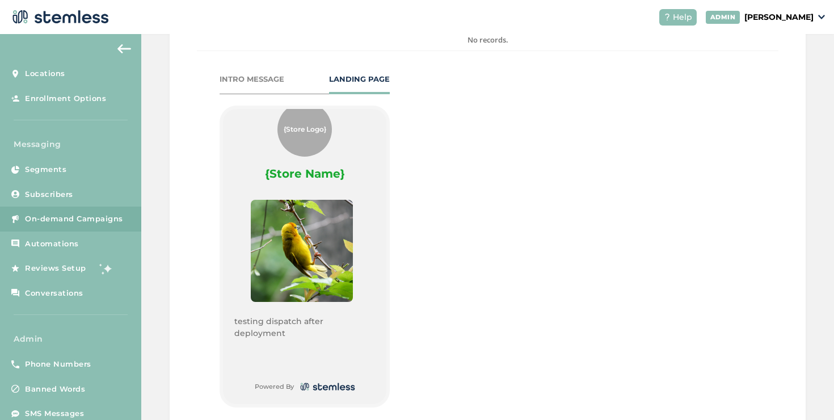
scroll to position [598, 0]
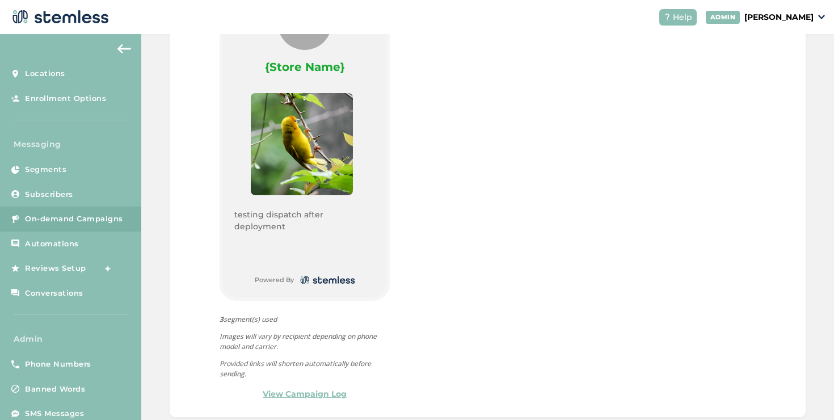
click at [295, 388] on link "View Campaign Log" at bounding box center [305, 394] width 84 height 12
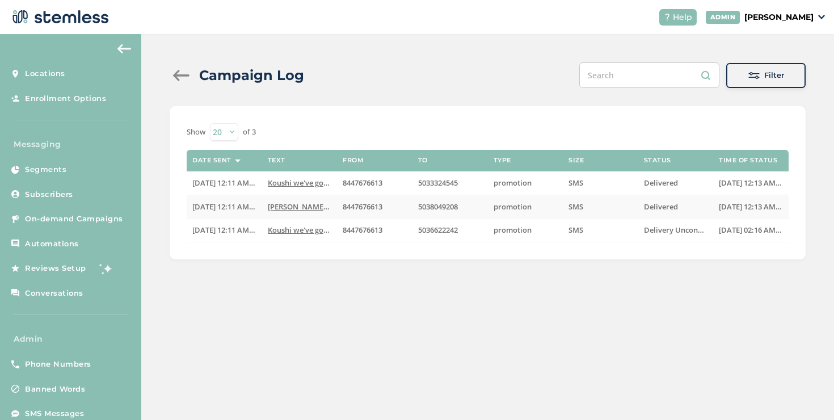
click at [281, 212] on td "[PERSON_NAME] we've got the best VIP deals at you favorit..." at bounding box center [299, 207] width 75 height 24
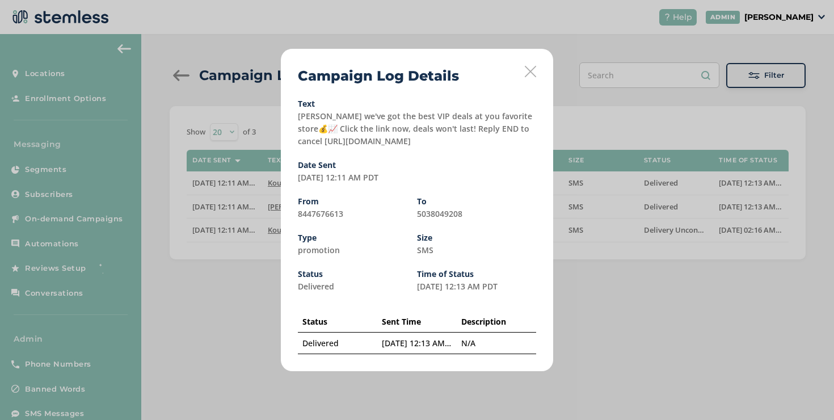
drag, startPoint x: 425, startPoint y: 141, endPoint x: 298, endPoint y: 144, distance: 127.1
click at [298, 144] on div "Text Brian we've got the best VIP deals at you favorite store💰📈 Click the link …" at bounding box center [417, 124] width 238 height 48
copy label "tps://stmls.txtalert.co/QObk"
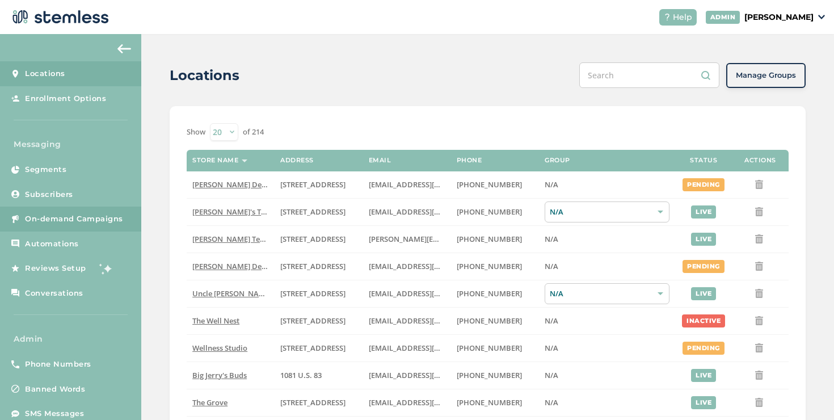
click at [100, 227] on link "On-demand Campaigns" at bounding box center [70, 218] width 141 height 25
click at [112, 220] on span "On-demand Campaigns" at bounding box center [74, 218] width 98 height 11
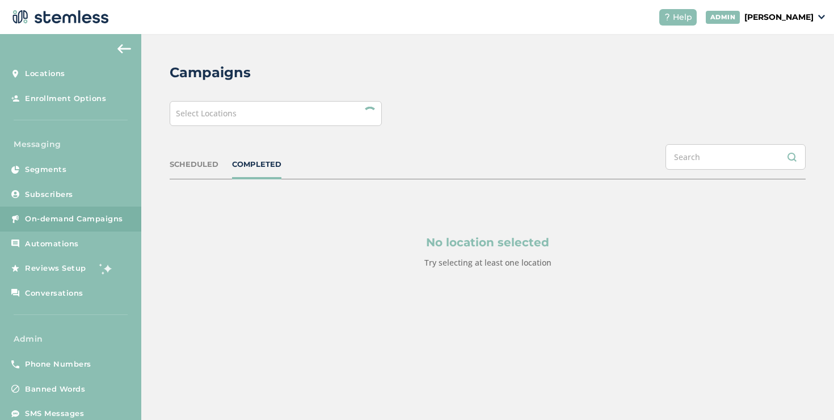
click at [223, 125] on div "Select Locations" at bounding box center [276, 113] width 212 height 25
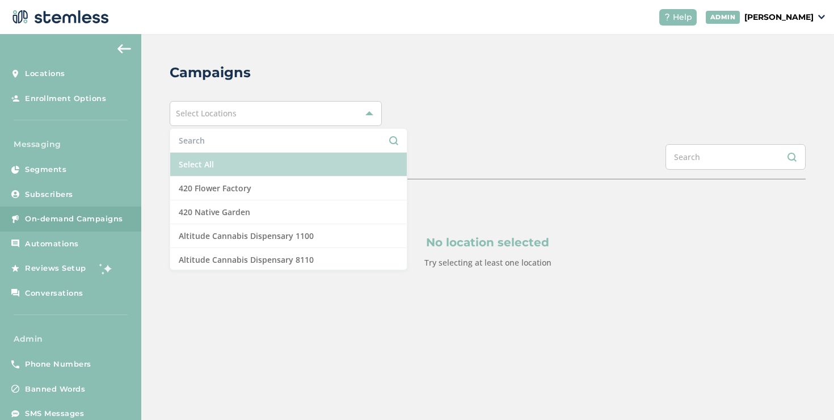
click at [211, 168] on li "Select All" at bounding box center [288, 165] width 237 height 24
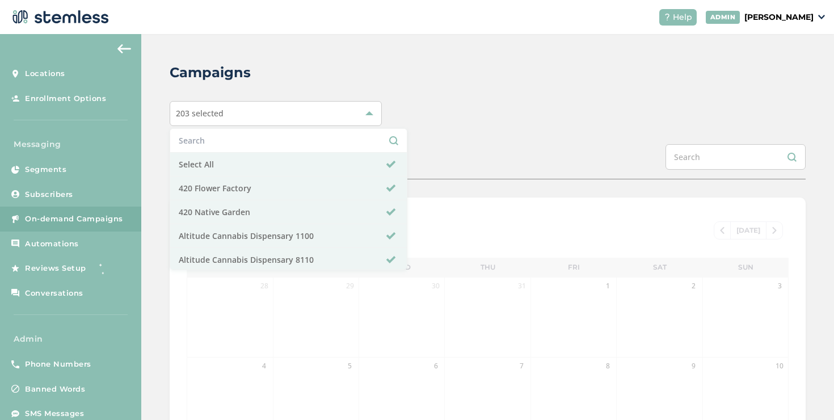
click at [446, 152] on div "SCHEDULED COMPLETED" at bounding box center [488, 161] width 636 height 35
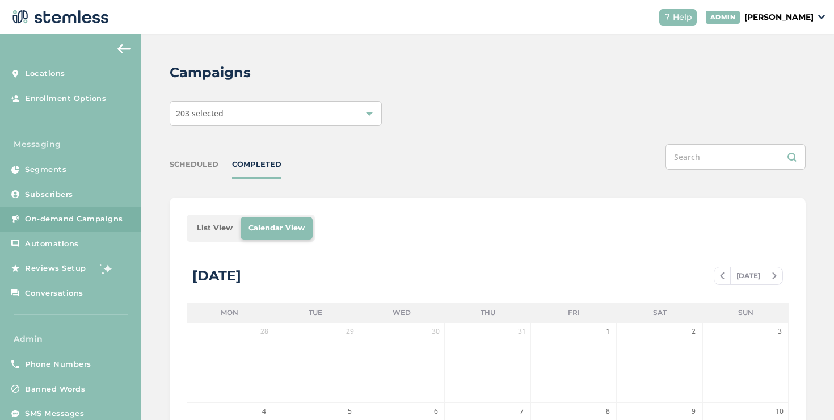
click at [202, 226] on li "List View" at bounding box center [215, 228] width 52 height 23
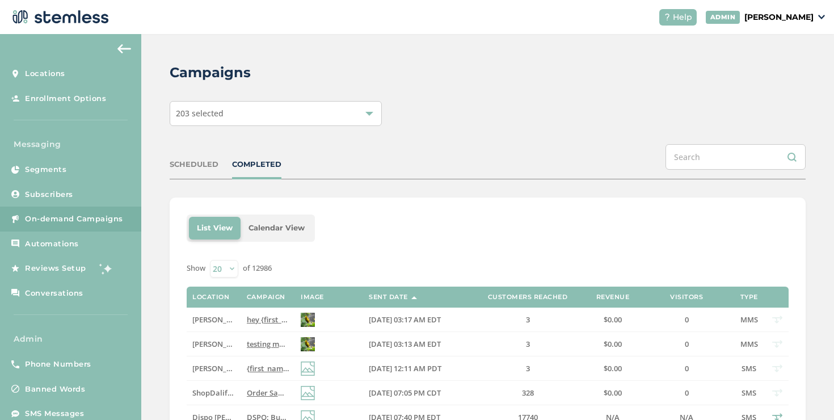
scroll to position [13, 0]
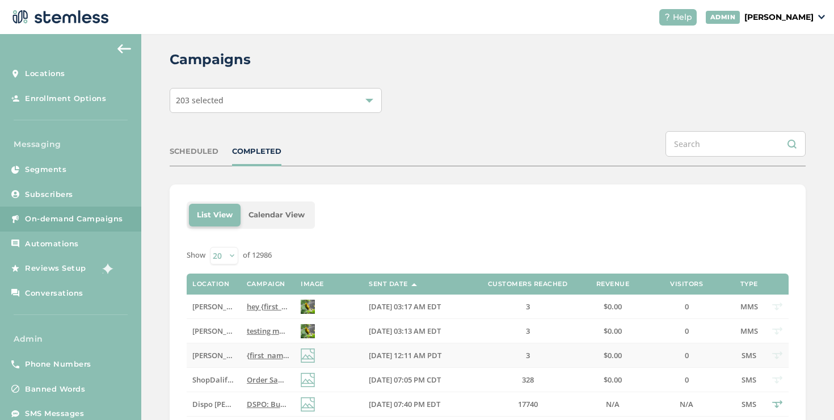
click at [267, 352] on span "{first_name} we've got the best VIP deals at you favorite store💰📈 Click the lin…" at bounding box center [461, 355] width 428 height 10
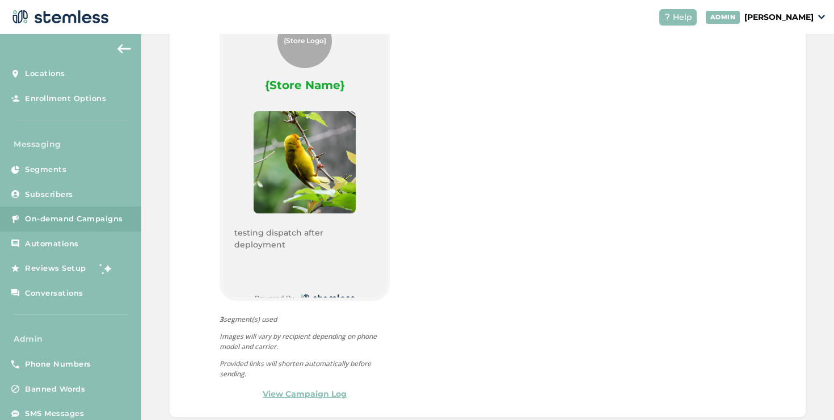
scroll to position [18, 0]
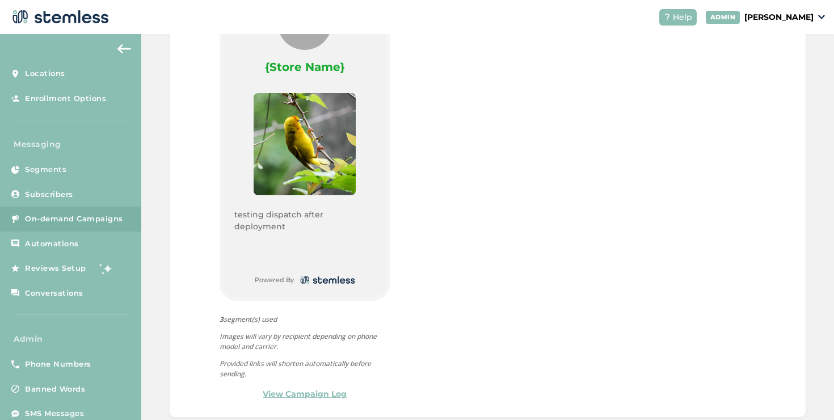
click at [330, 388] on link "View Campaign Log" at bounding box center [305, 394] width 84 height 12
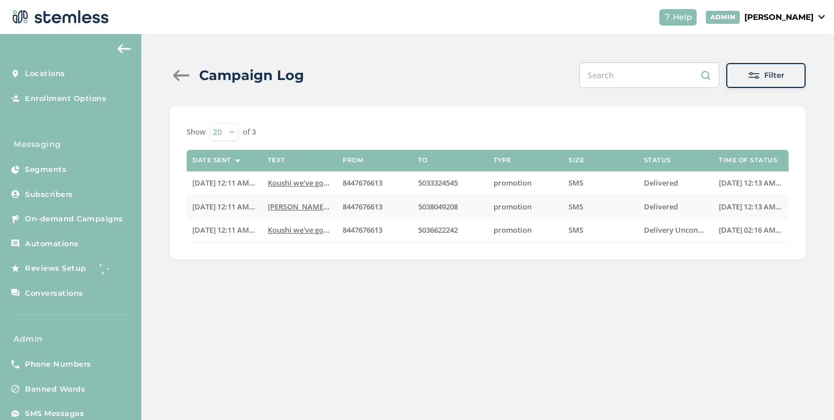
click at [279, 201] on span "[PERSON_NAME] we've got the best VIP deals at you favorit..." at bounding box center [374, 206] width 212 height 10
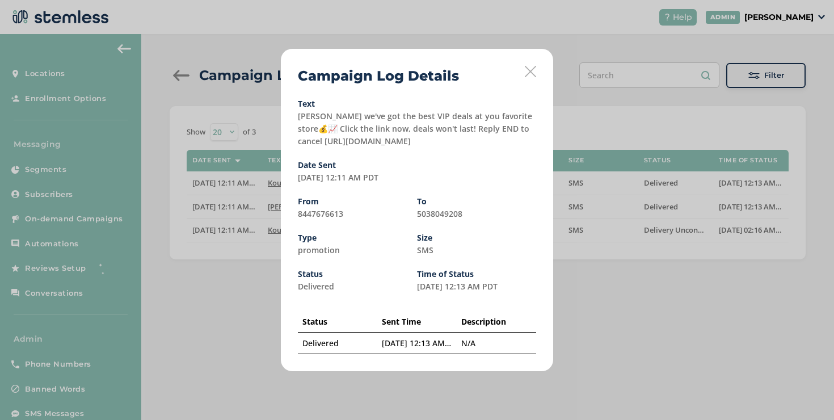
drag, startPoint x: 417, startPoint y: 140, endPoint x: 294, endPoint y: 145, distance: 122.6
click at [294, 145] on div "Campaign Log Details Text Brian we've got the best VIP deals at you favorite st…" at bounding box center [417, 210] width 272 height 322
copy label "tps://stmls.txtalert.co/QObk"
click at [529, 73] on icon at bounding box center [530, 71] width 11 height 11
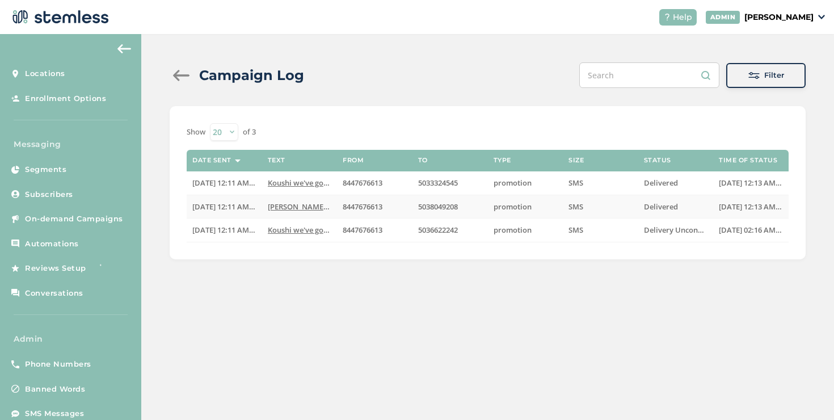
click at [286, 208] on span "[PERSON_NAME] we've got the best VIP deals at you favorit..." at bounding box center [374, 206] width 212 height 10
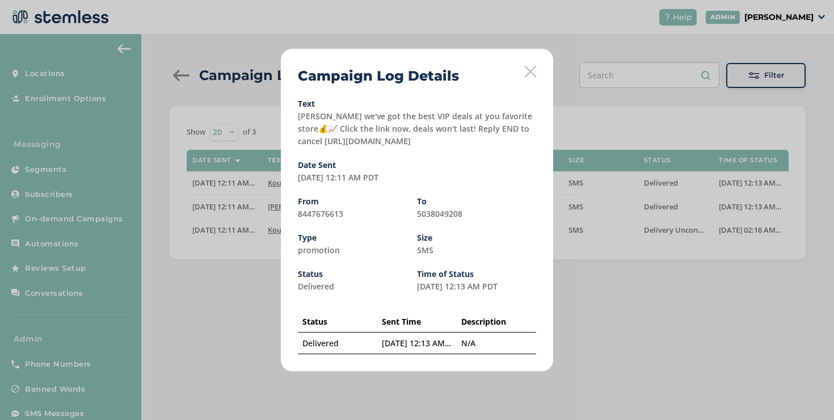
drag, startPoint x: 419, startPoint y: 137, endPoint x: 299, endPoint y: 145, distance: 119.3
click at [299, 145] on div "Text Brian we've got the best VIP deals at you favorite store💰📈 Click the link …" at bounding box center [417, 124] width 238 height 48
copy label "tps://stmls.txtalert.co/QObk"
click at [415, 137] on div "Text Brian we've got the best VIP deals at you favorite store💰📈 Click the link …" at bounding box center [417, 124] width 238 height 48
drag, startPoint x: 415, startPoint y: 138, endPoint x: 297, endPoint y: 140, distance: 118.6
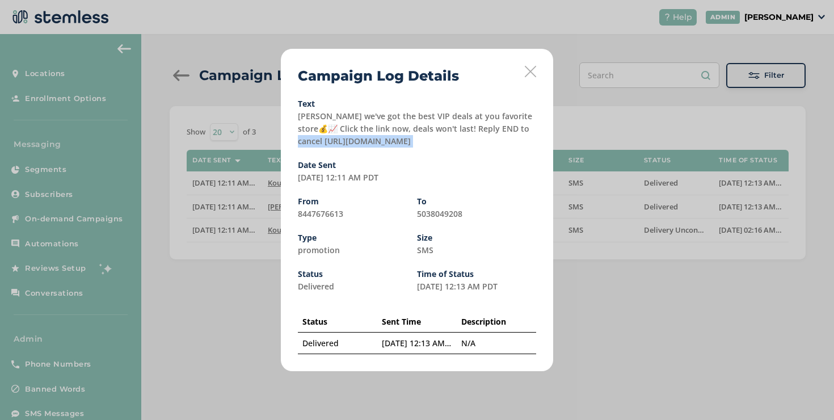
click at [297, 140] on div "Campaign Log Details Text Brian we've got the best VIP deals at you favorite st…" at bounding box center [417, 210] width 272 height 322
